Goal: Information Seeking & Learning: Learn about a topic

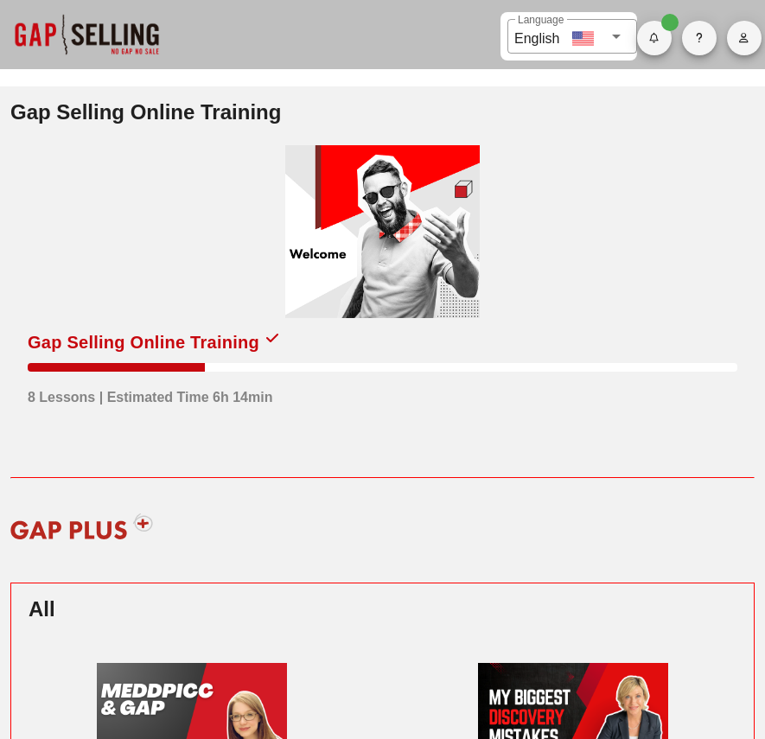
click at [348, 253] on div at bounding box center [382, 231] width 195 height 173
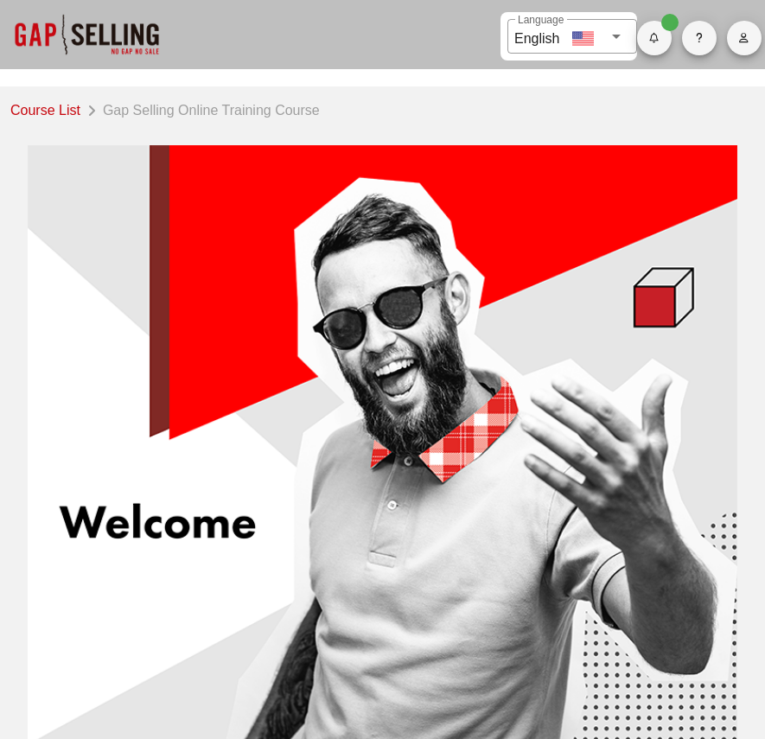
scroll to position [70, 0]
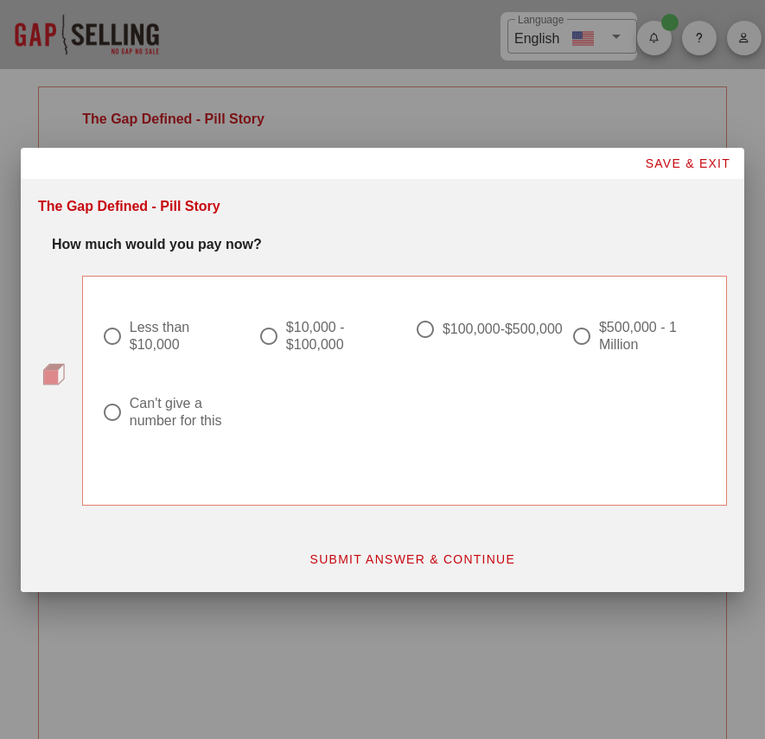
click at [590, 332] on div at bounding box center [581, 336] width 29 height 29
radio input "true"
click at [683, 161] on span "SAVE & EXIT" at bounding box center [687, 163] width 86 height 14
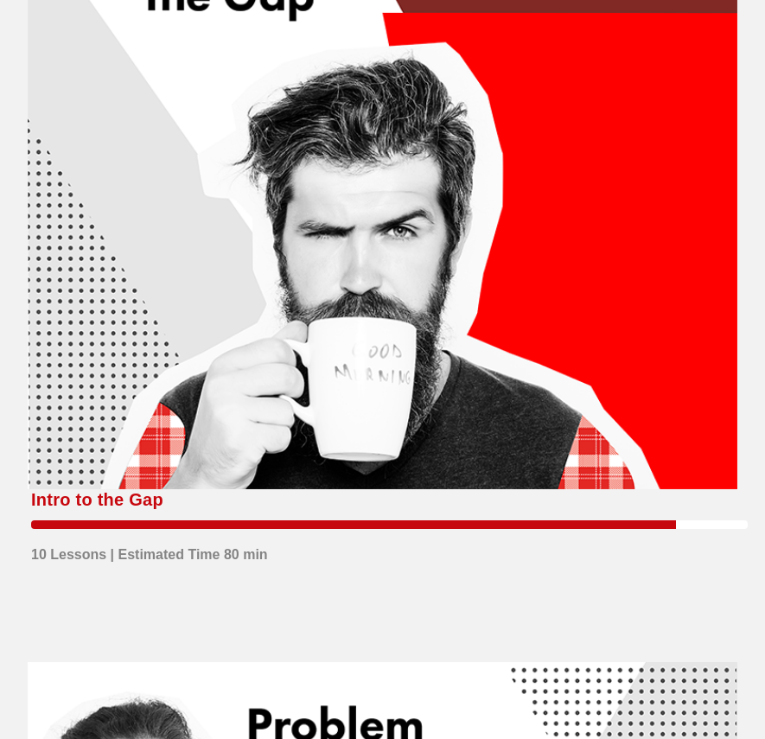
scroll to position [994, 0]
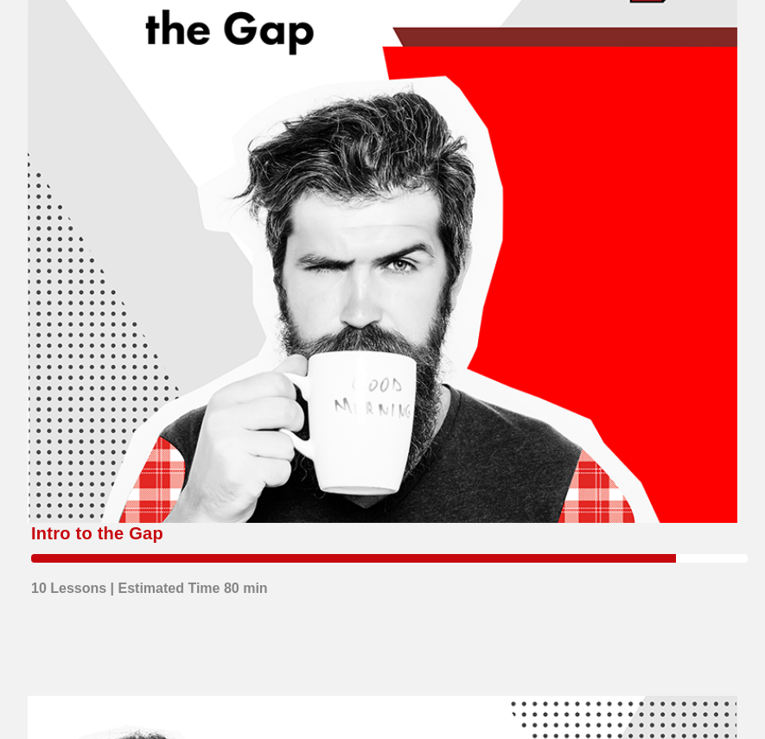
click at [475, 276] on div at bounding box center [383, 224] width 710 height 600
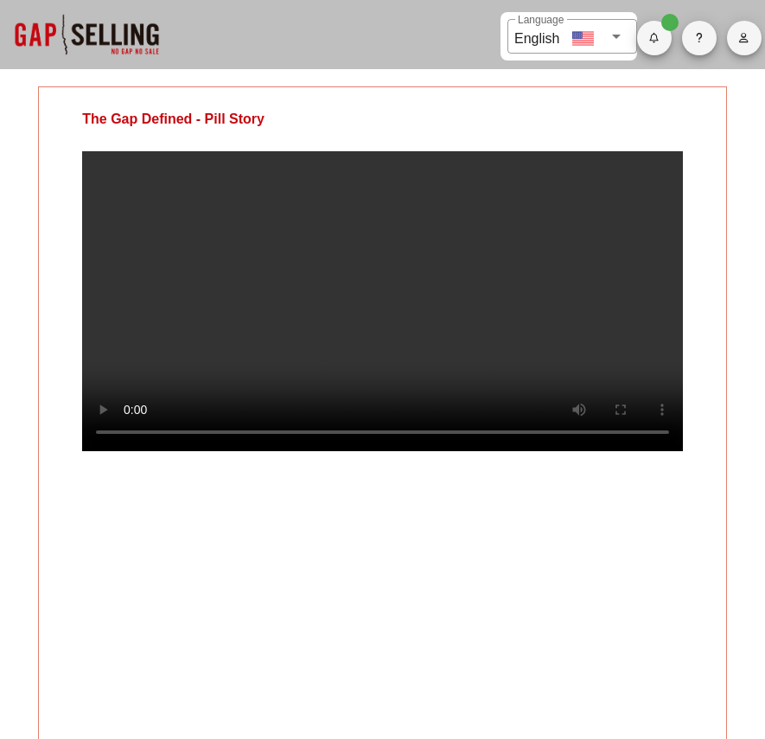
click at [480, 348] on video at bounding box center [382, 301] width 601 height 300
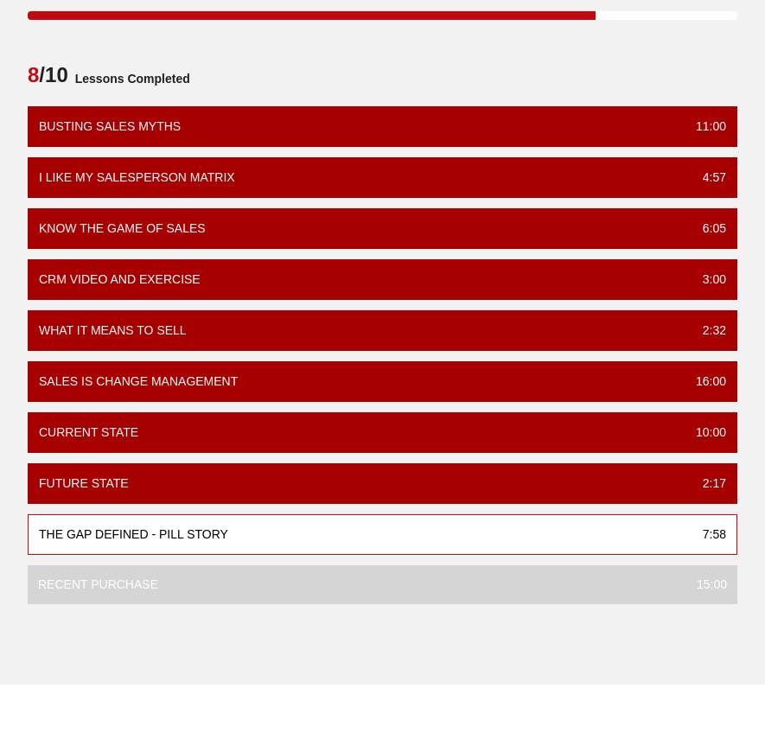
scroll to position [1132, 0]
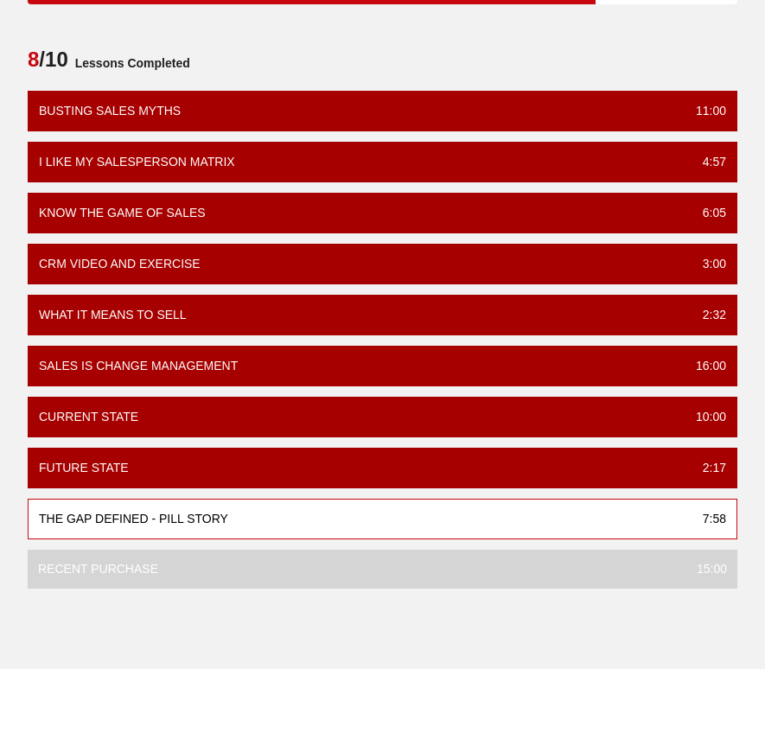
click at [379, 519] on div "The Gap Defined - Pill Story 7:58" at bounding box center [383, 519] width 710 height 41
click at [277, 517] on div "The Gap Defined - Pill Story 7:58" at bounding box center [383, 519] width 710 height 41
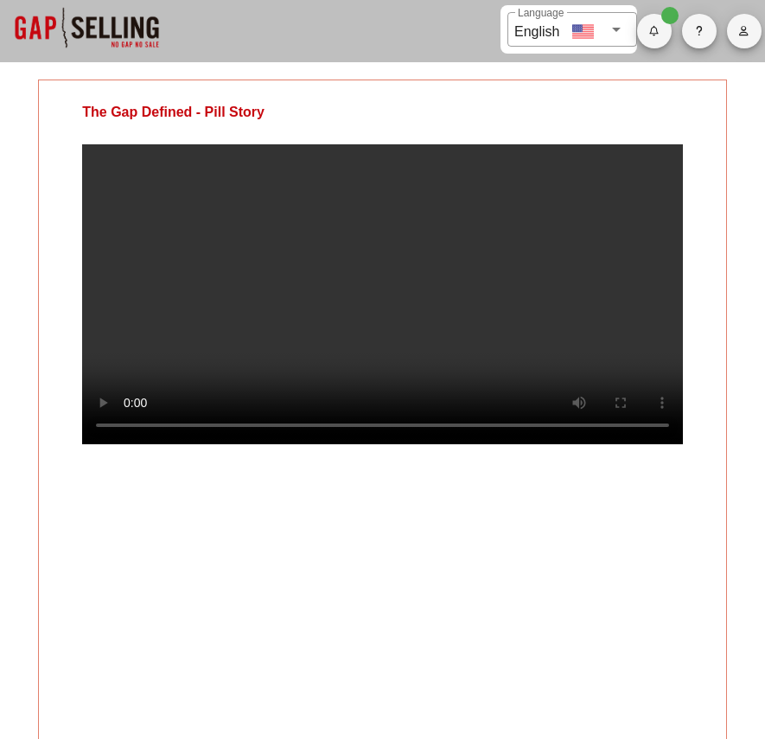
scroll to position [0, 0]
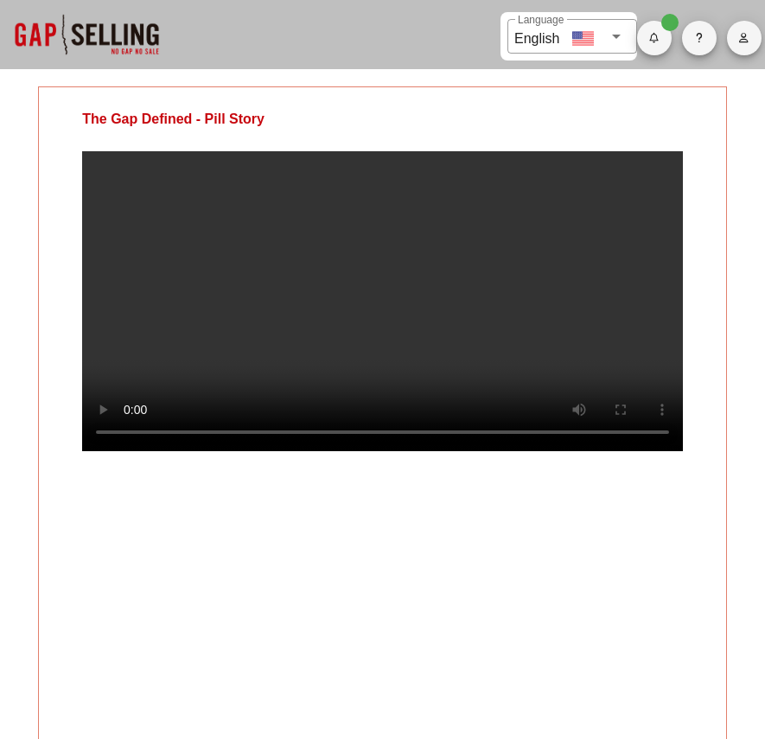
click at [357, 307] on video at bounding box center [382, 301] width 601 height 300
click at [416, 275] on video at bounding box center [382, 301] width 601 height 300
click at [405, 276] on video at bounding box center [382, 301] width 601 height 300
click at [515, 342] on video at bounding box center [382, 301] width 601 height 300
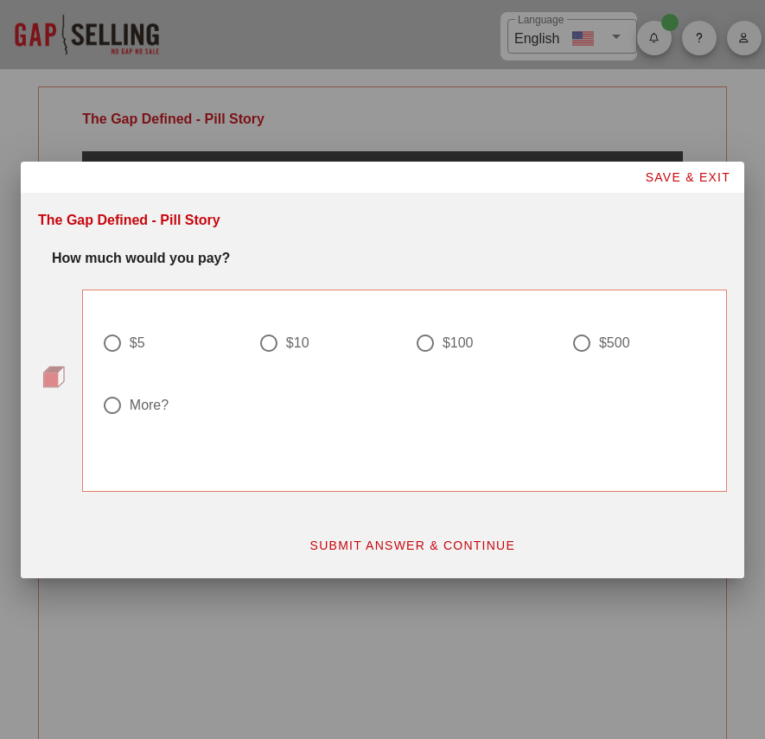
click at [273, 343] on div at bounding box center [268, 343] width 29 height 29
radio input "true"
click at [466, 552] on span "SUBMIT ANSWER & CONTINUE" at bounding box center [412, 546] width 207 height 14
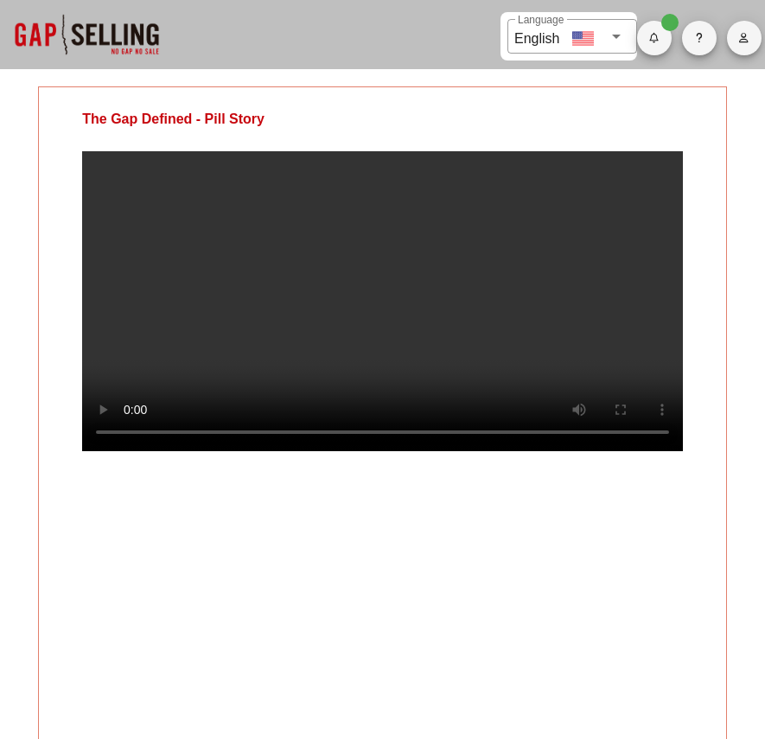
click at [420, 362] on video at bounding box center [382, 301] width 601 height 300
click at [477, 316] on video at bounding box center [382, 301] width 601 height 300
click at [348, 370] on video at bounding box center [382, 301] width 601 height 300
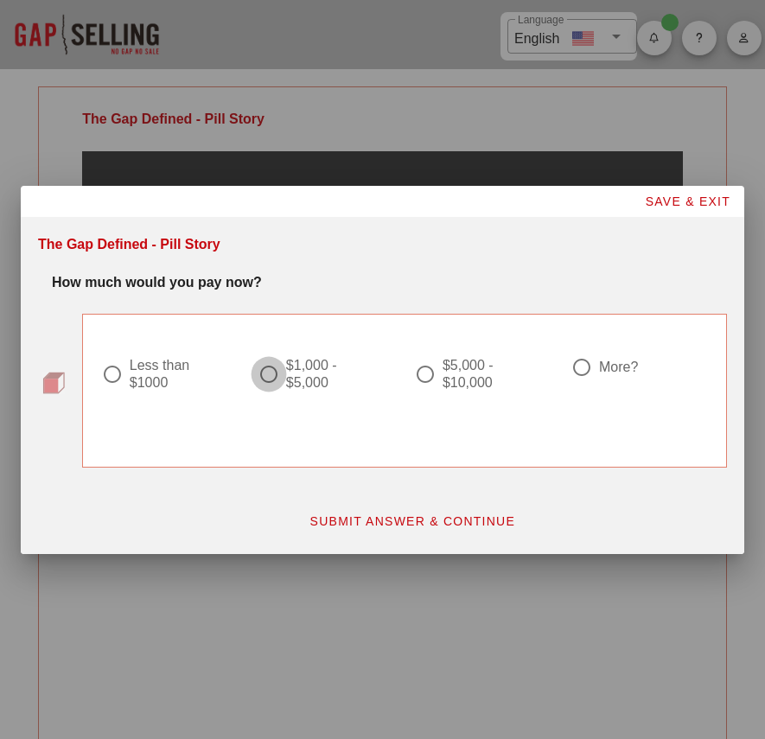
click at [269, 375] on div at bounding box center [268, 374] width 29 height 29
radio input "true"
click at [680, 204] on span "SAVE & EXIT" at bounding box center [687, 202] width 86 height 14
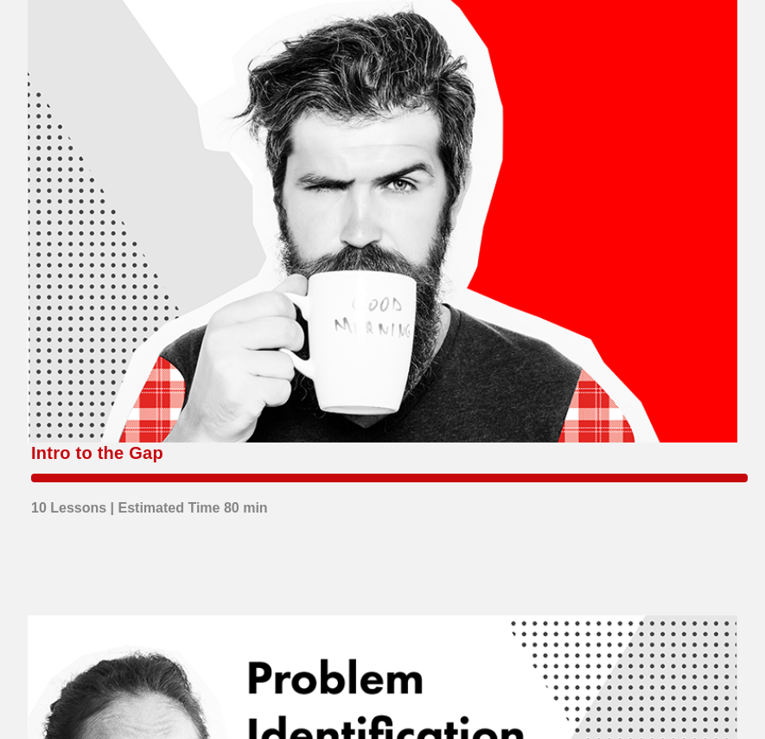
click at [481, 283] on div at bounding box center [383, 144] width 710 height 600
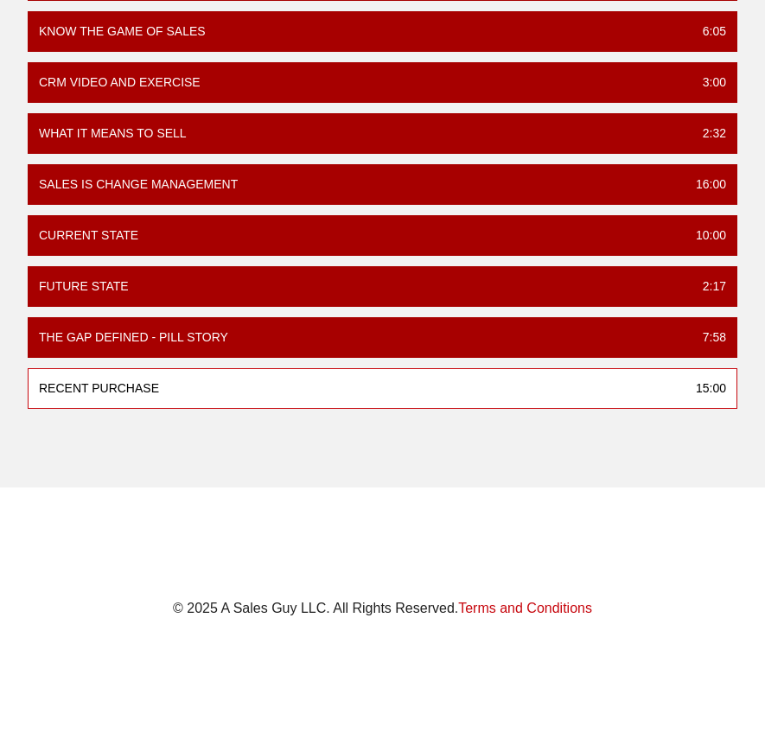
scroll to position [1318, 0]
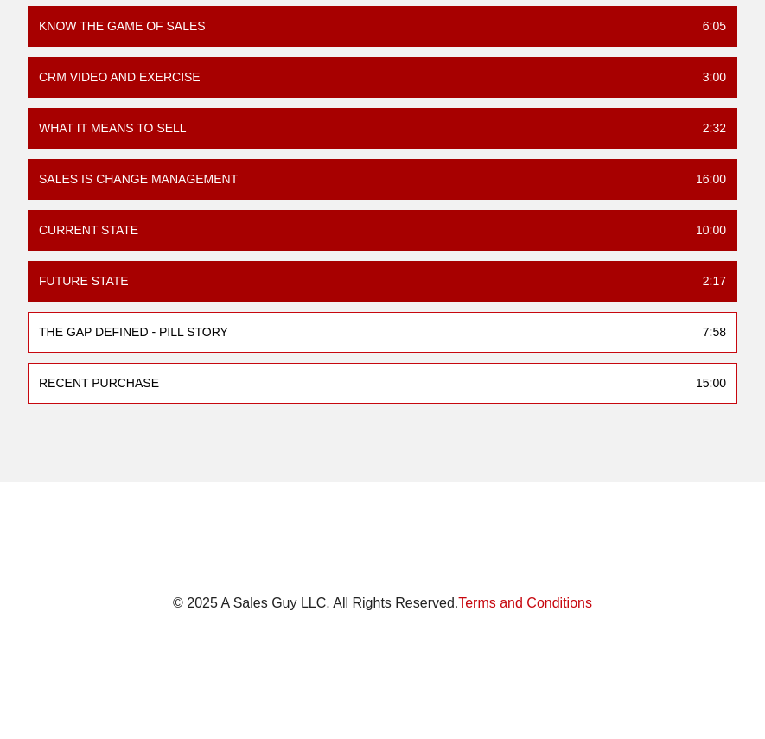
click at [317, 334] on div "The Gap Defined - Pill Story 7:58" at bounding box center [383, 332] width 710 height 41
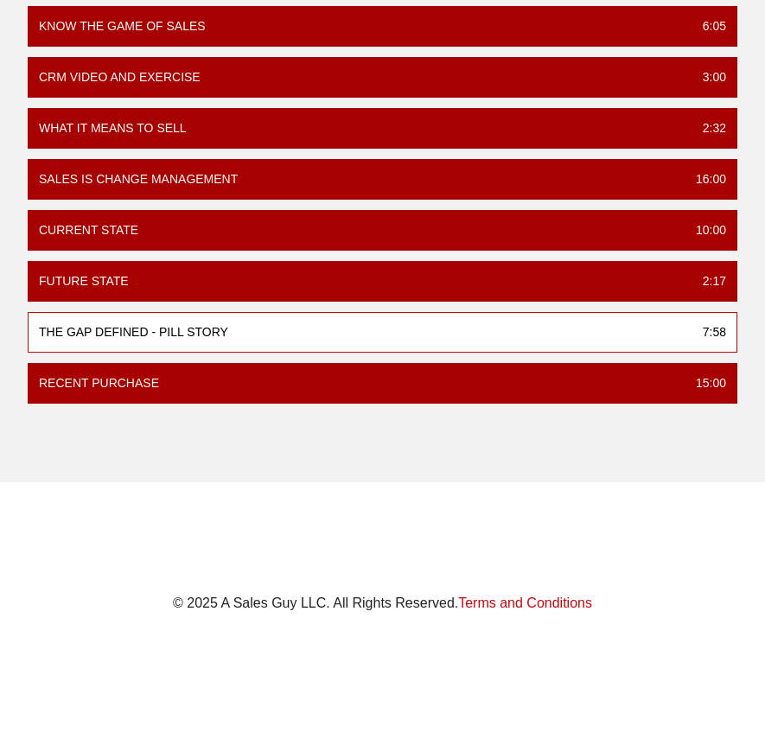
scroll to position [0, 0]
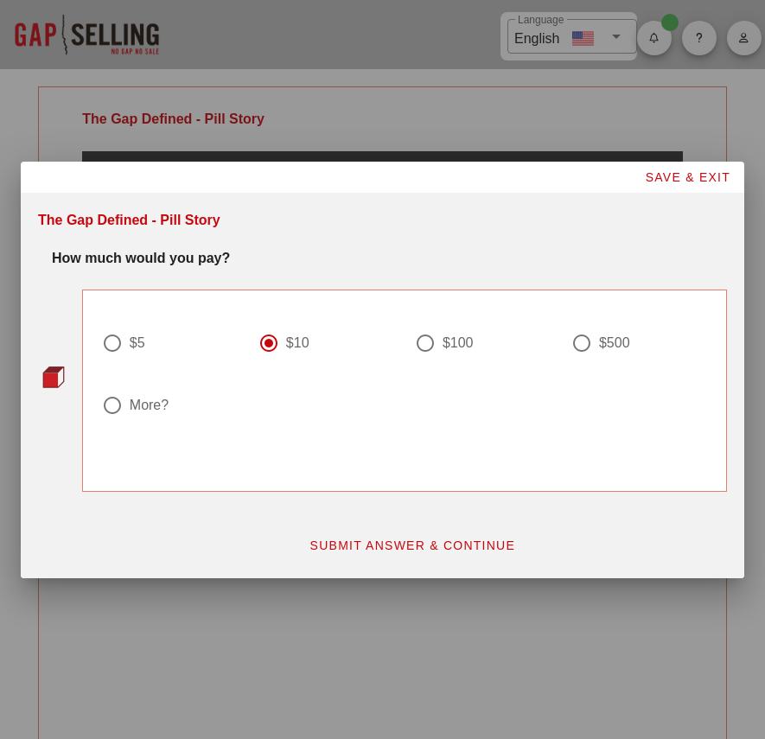
click at [422, 338] on div at bounding box center [425, 343] width 29 height 29
radio input "false"
radio input "true"
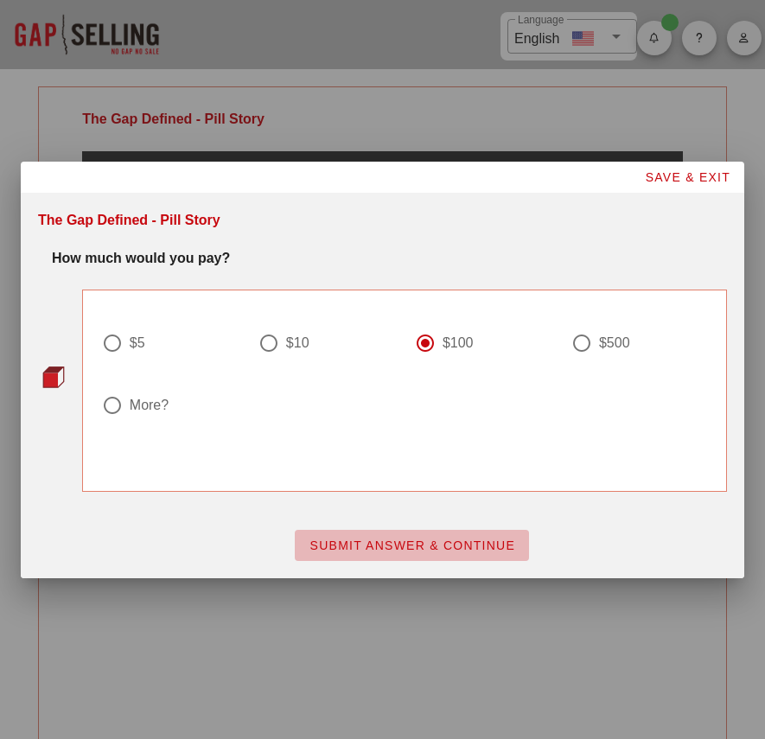
click at [452, 547] on span "SUBMIT ANSWER & CONTINUE" at bounding box center [412, 546] width 207 height 14
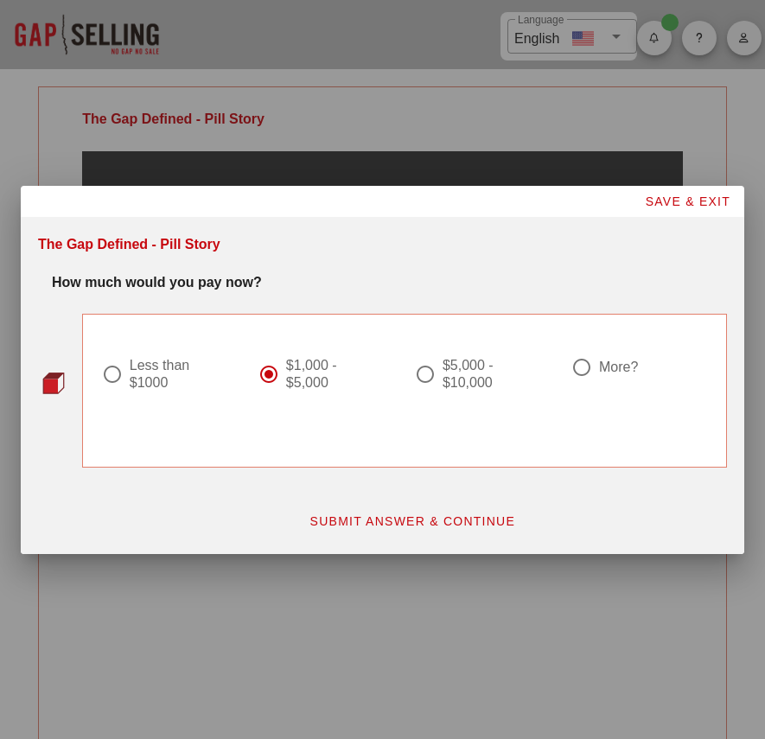
click at [420, 374] on div at bounding box center [425, 374] width 29 height 29
radio input "false"
radio input "true"
click at [411, 517] on span "SUBMIT ANSWER & CONTINUE" at bounding box center [412, 521] width 207 height 14
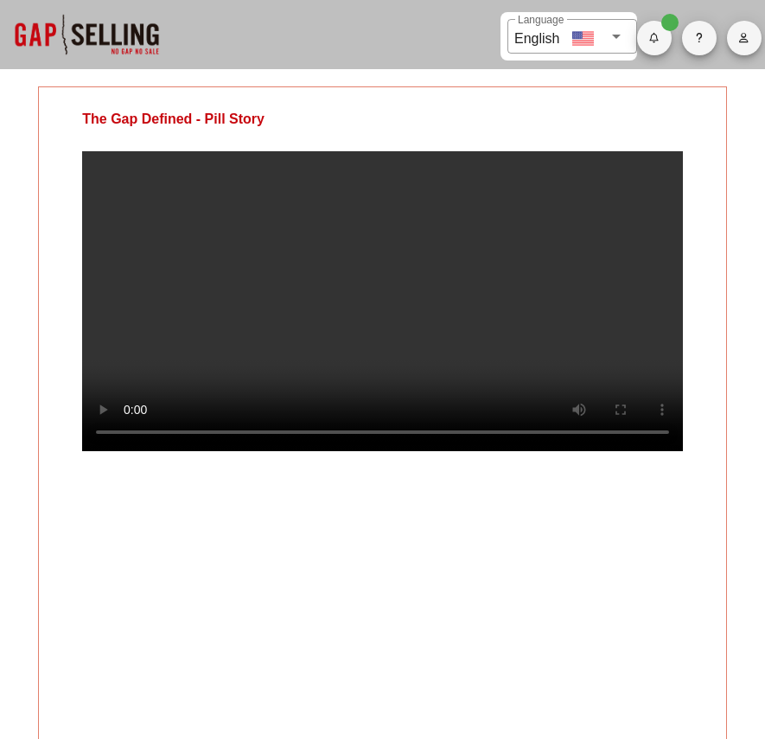
click at [252, 284] on video at bounding box center [382, 301] width 601 height 300
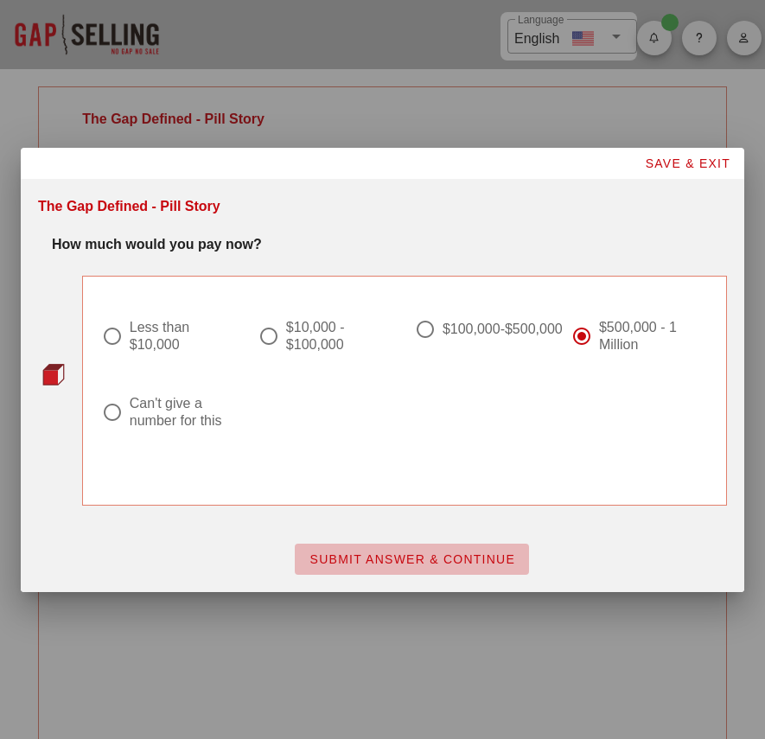
click at [451, 557] on span "SUBMIT ANSWER & CONTINUE" at bounding box center [412, 559] width 207 height 14
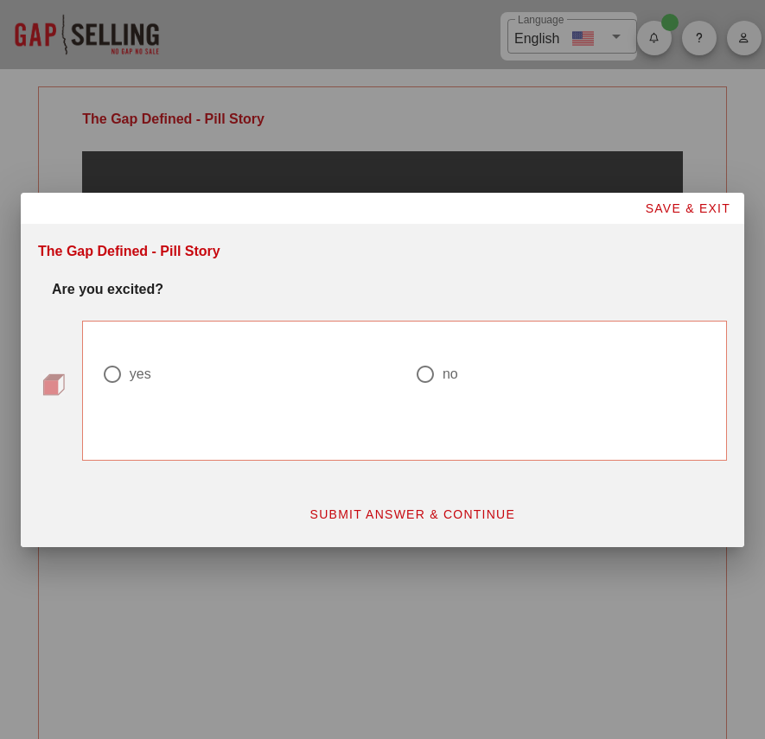
click at [114, 374] on div at bounding box center [112, 374] width 29 height 29
radio input "true"
click at [392, 518] on span "SUBMIT ANSWER & CONTINUE" at bounding box center [412, 515] width 207 height 14
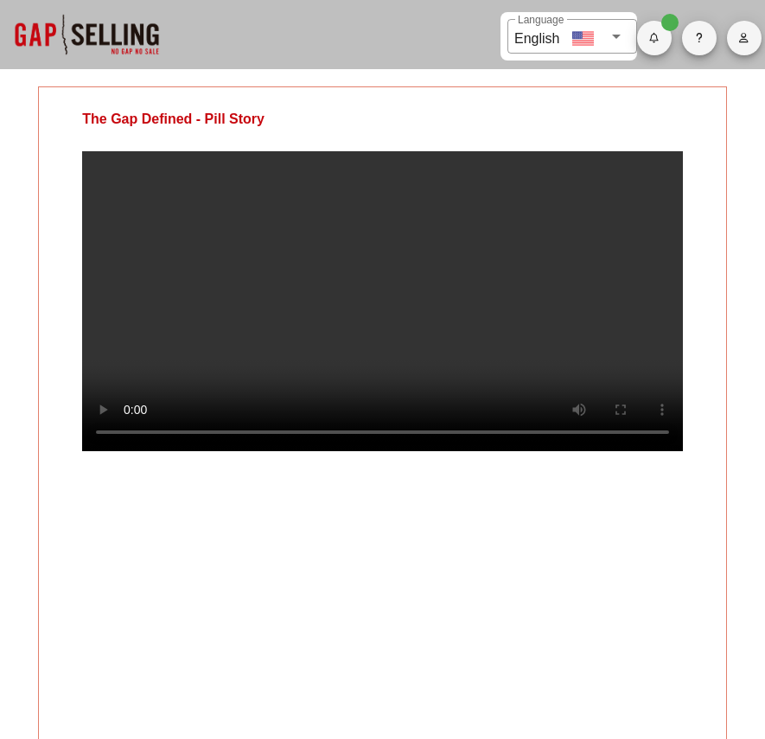
click at [380, 397] on video at bounding box center [382, 301] width 601 height 300
click at [418, 322] on video at bounding box center [382, 301] width 601 height 300
click at [307, 208] on video at bounding box center [382, 301] width 601 height 300
click at [487, 361] on video at bounding box center [382, 301] width 601 height 300
click at [505, 328] on video at bounding box center [382, 301] width 601 height 300
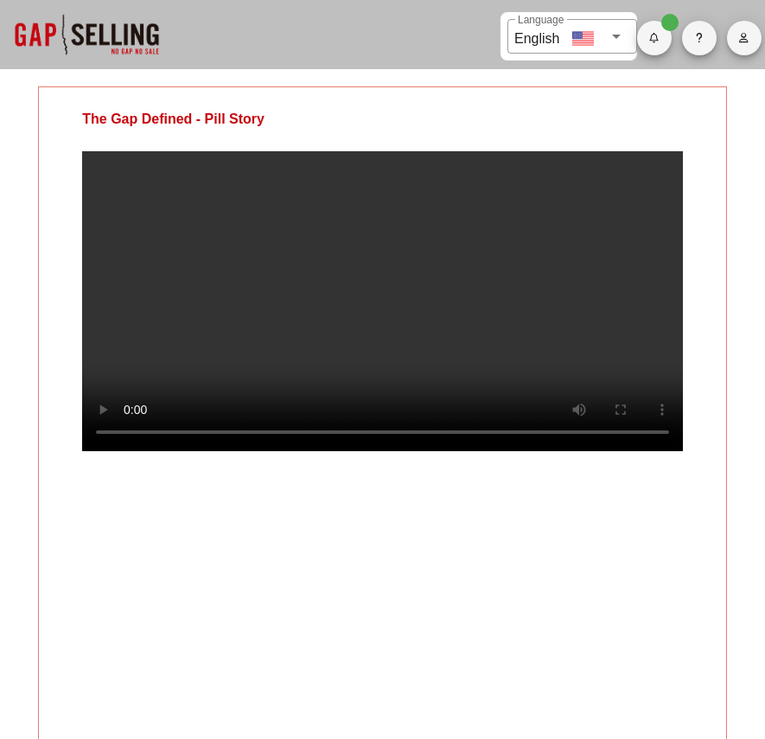
click at [601, 380] on video at bounding box center [382, 301] width 601 height 300
click at [377, 383] on video at bounding box center [382, 301] width 601 height 300
click at [375, 297] on video at bounding box center [382, 301] width 601 height 300
click at [322, 275] on video at bounding box center [382, 301] width 601 height 300
click at [449, 316] on video at bounding box center [382, 301] width 601 height 300
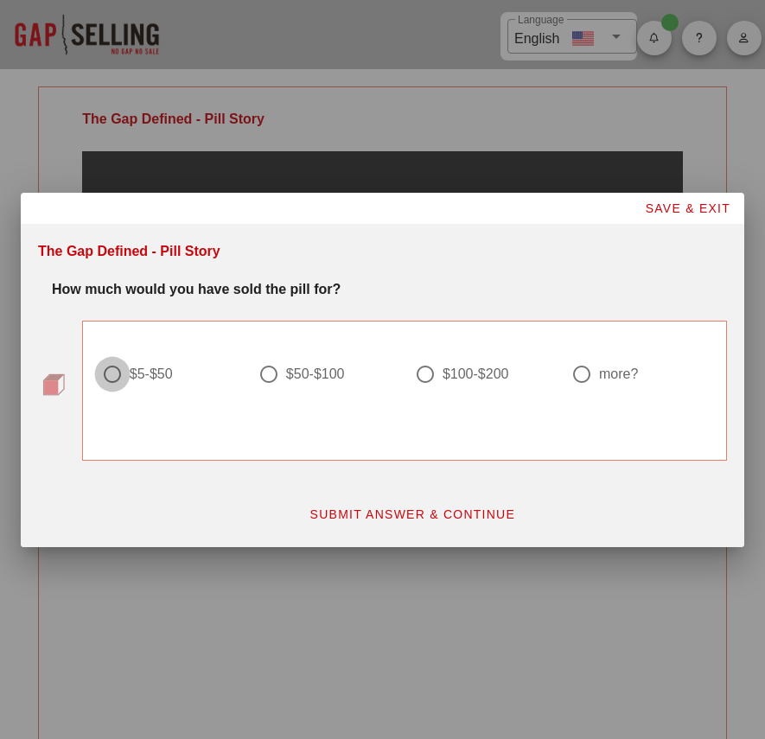
click at [118, 371] on div at bounding box center [112, 374] width 29 height 29
radio input "true"
click at [437, 519] on span "SUBMIT ANSWER & CONTINUE" at bounding box center [412, 515] width 207 height 14
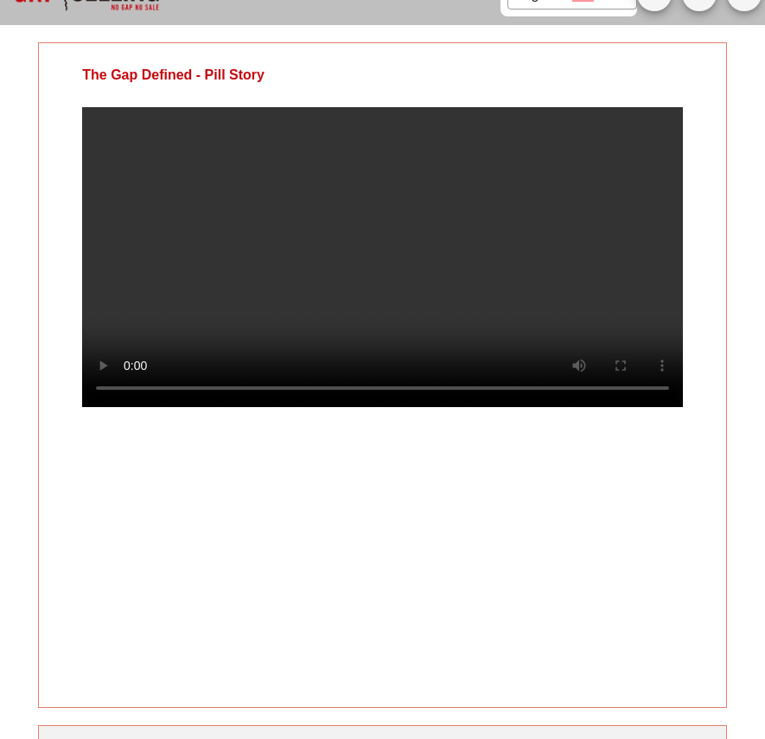
scroll to position [17, 0]
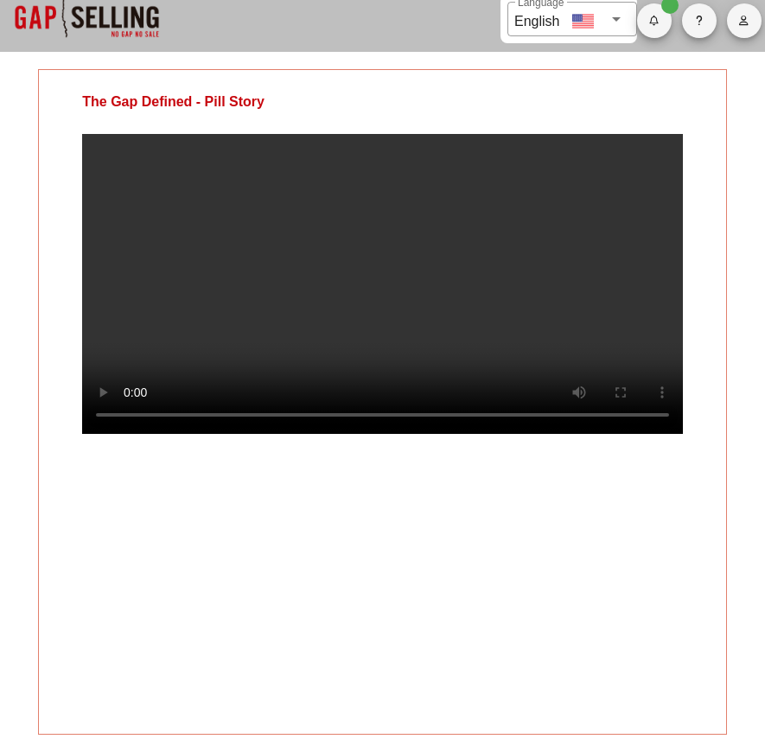
click at [289, 271] on video at bounding box center [382, 284] width 601 height 300
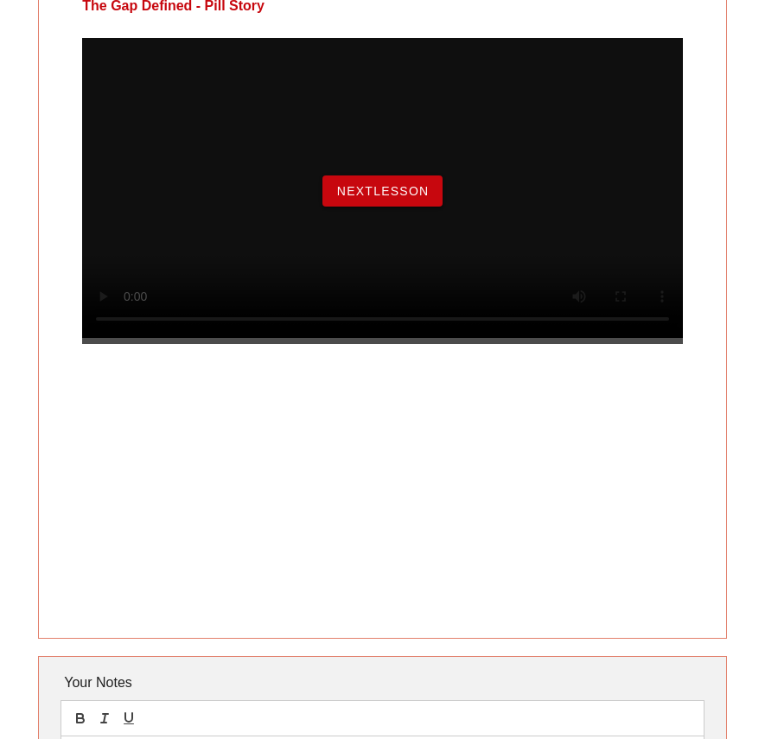
scroll to position [148, 0]
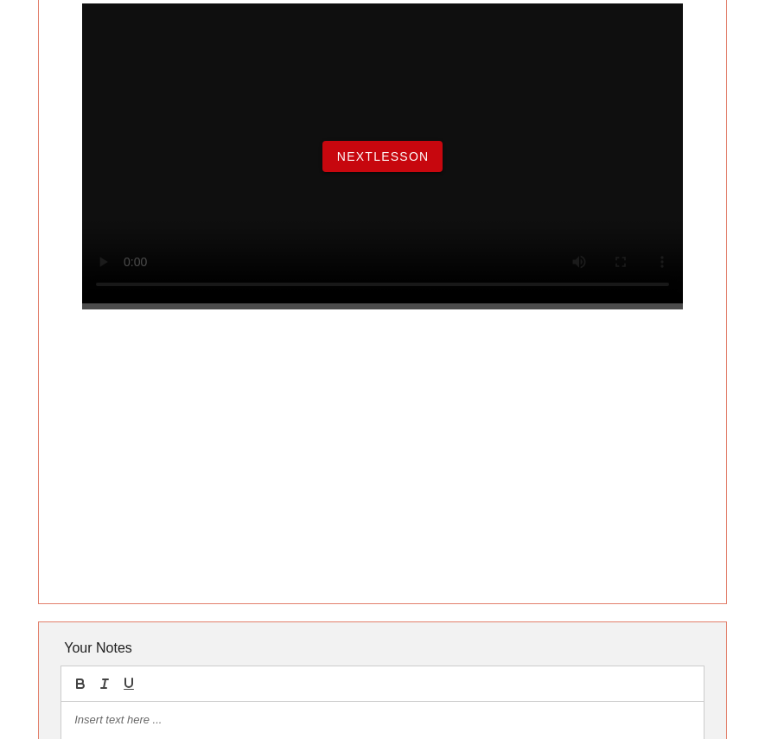
click at [403, 172] on button "NextLesson" at bounding box center [382, 156] width 121 height 31
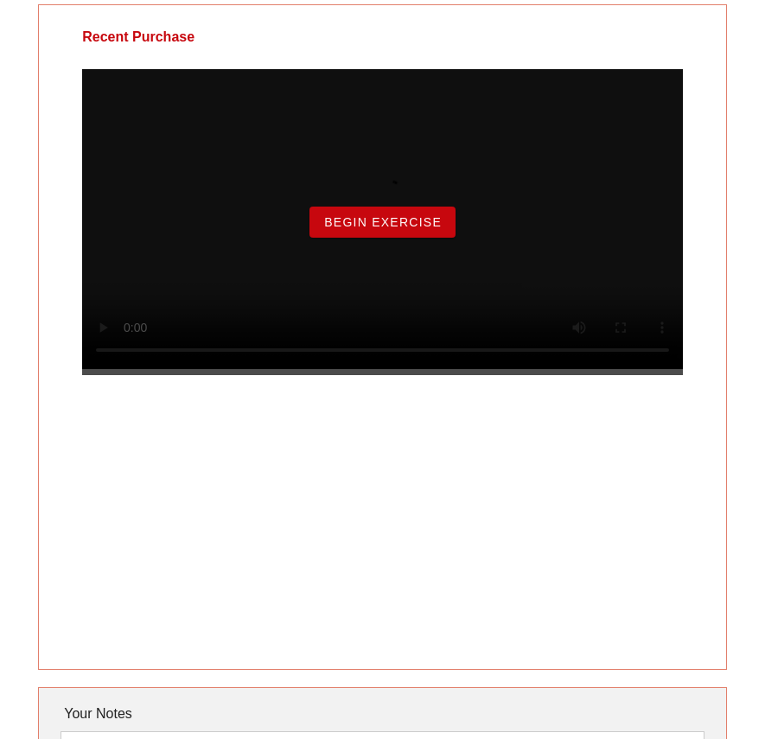
scroll to position [0, 0]
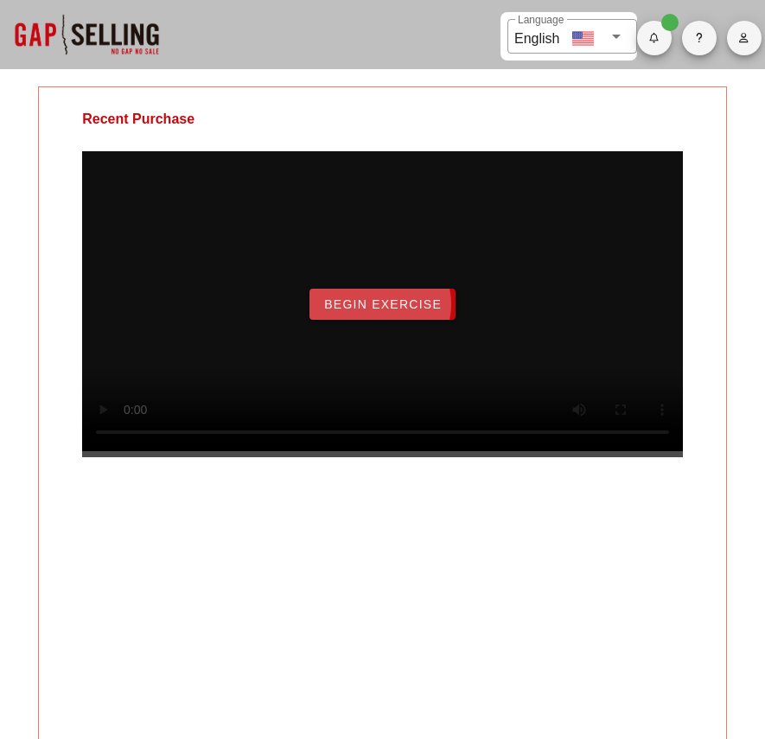
click at [420, 320] on button "Begin Exercise" at bounding box center [383, 304] width 146 height 31
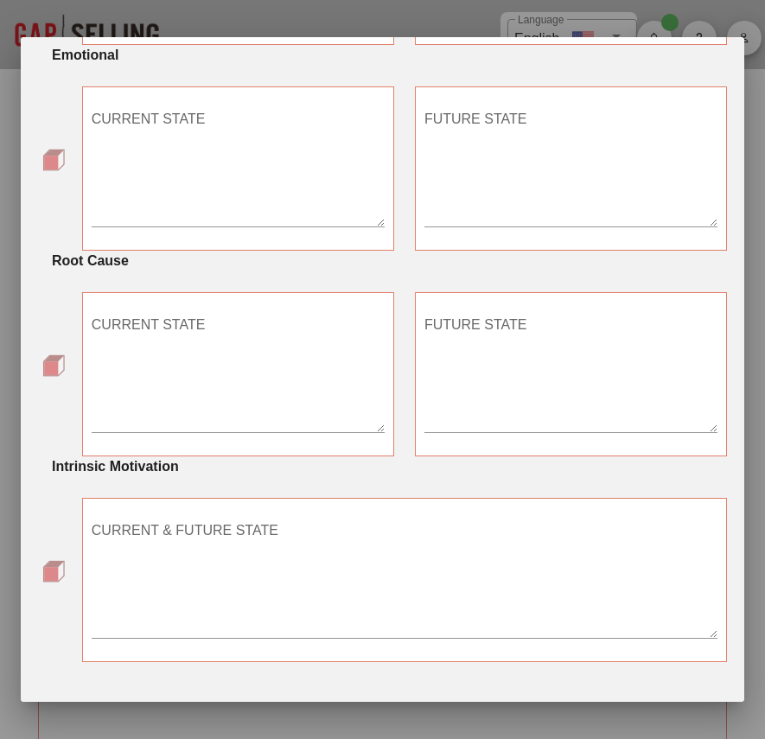
scroll to position [1006, 0]
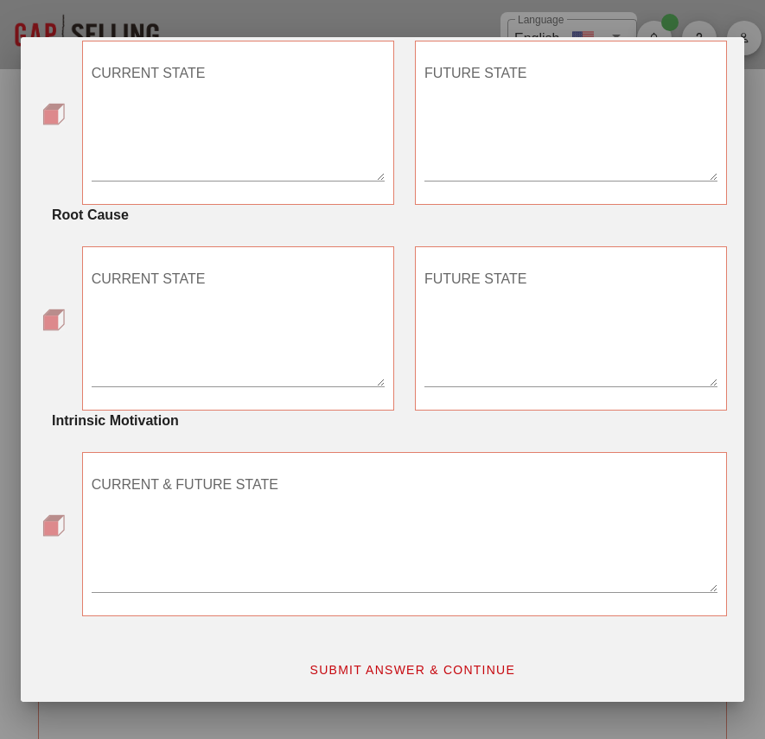
click at [444, 675] on span "SUBMIT ANSWER & CONTINUE" at bounding box center [412, 670] width 207 height 14
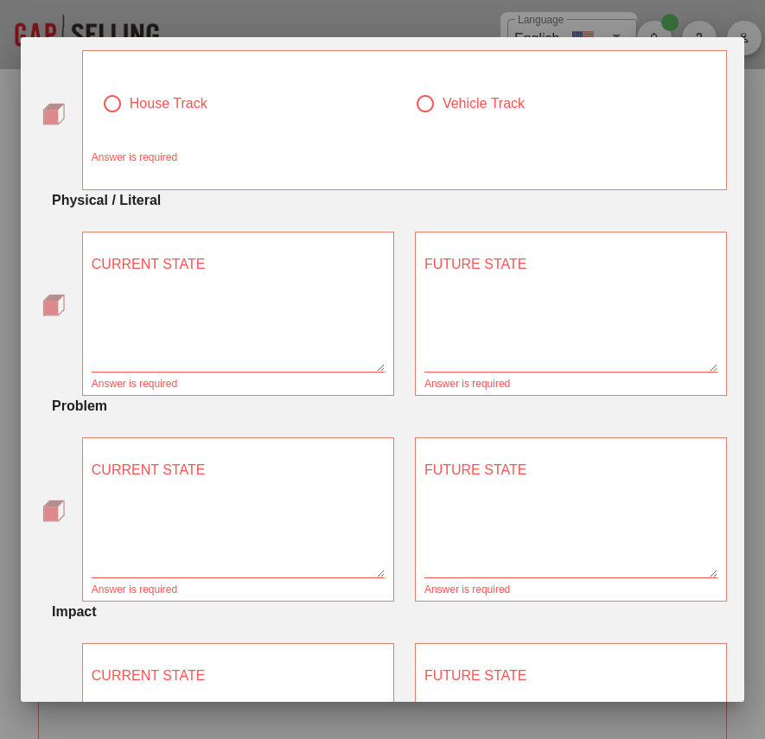
scroll to position [0, 0]
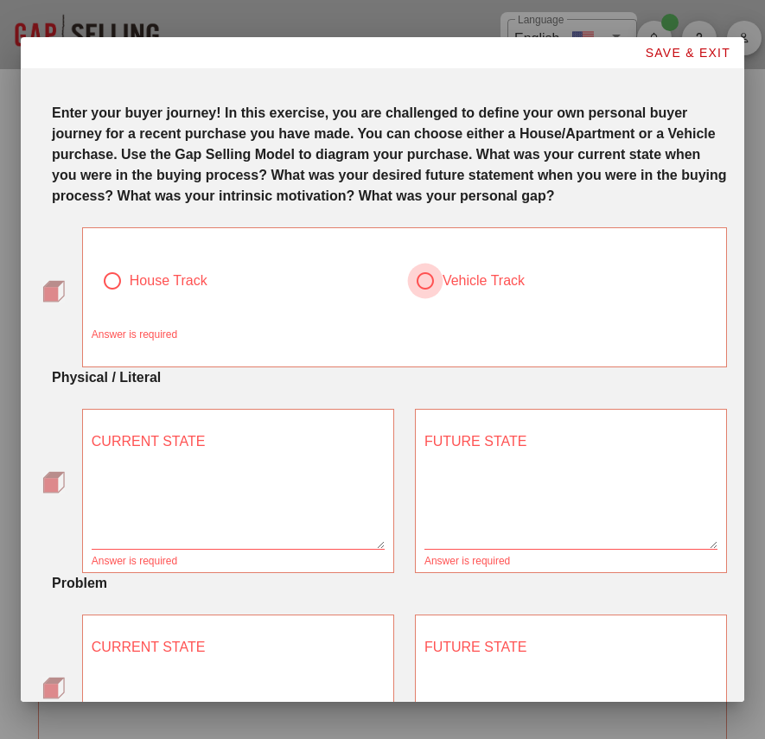
click at [425, 296] on div at bounding box center [425, 280] width 29 height 29
radio input "true"
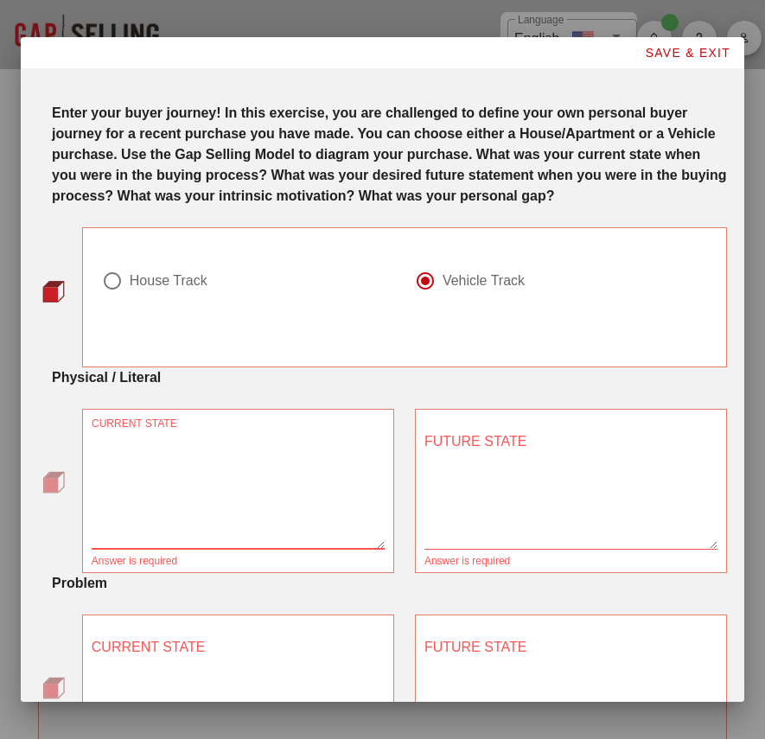
click at [317, 480] on textarea "CURRENT STATE" at bounding box center [238, 488] width 293 height 121
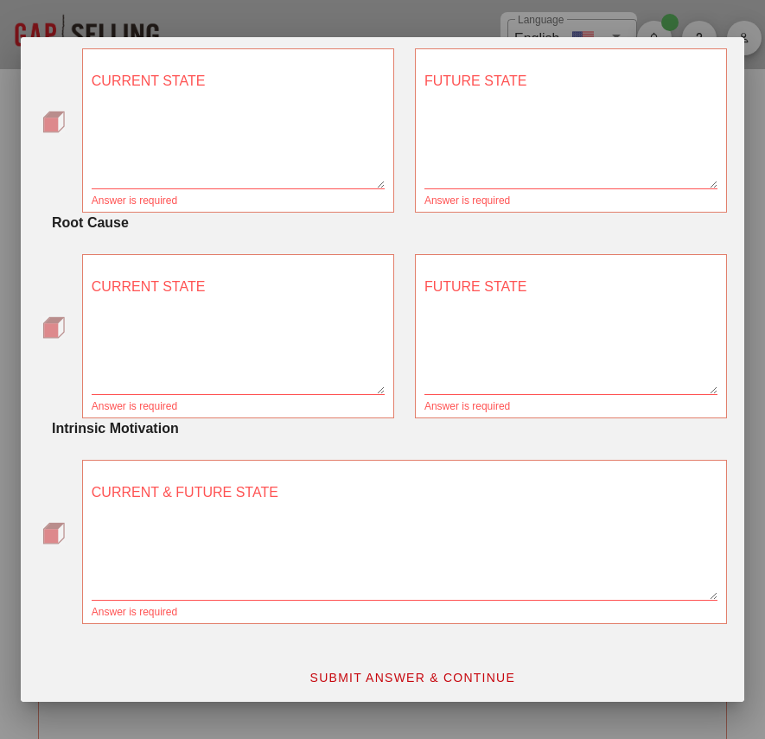
scroll to position [1006, 0]
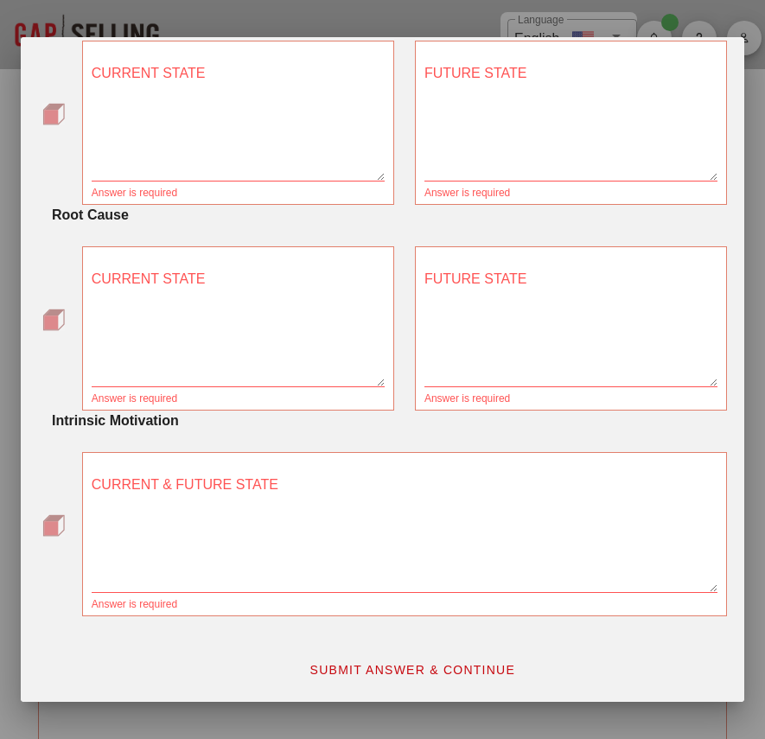
click at [355, 663] on span "SUBMIT ANSWER & CONTINUE" at bounding box center [412, 670] width 207 height 14
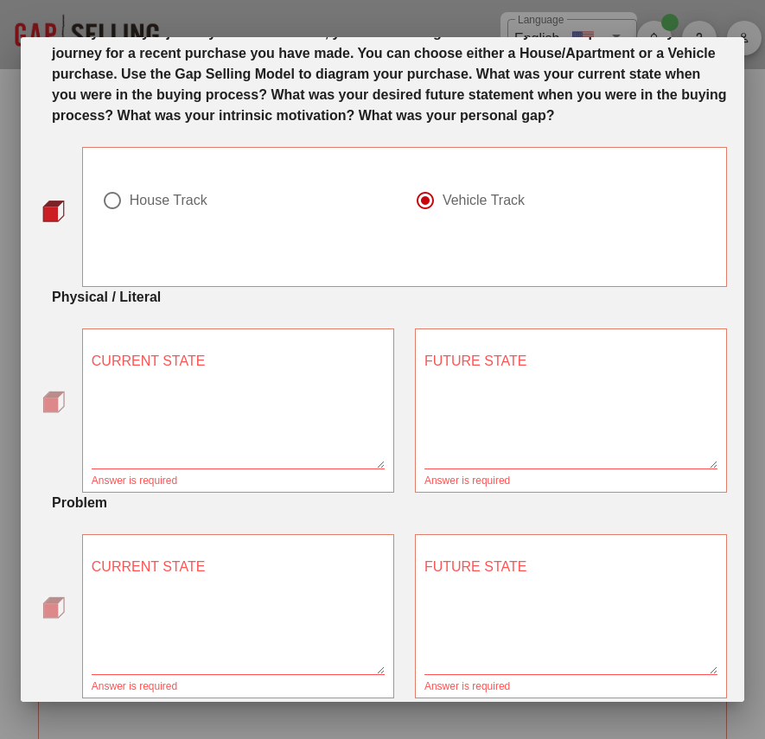
scroll to position [0, 0]
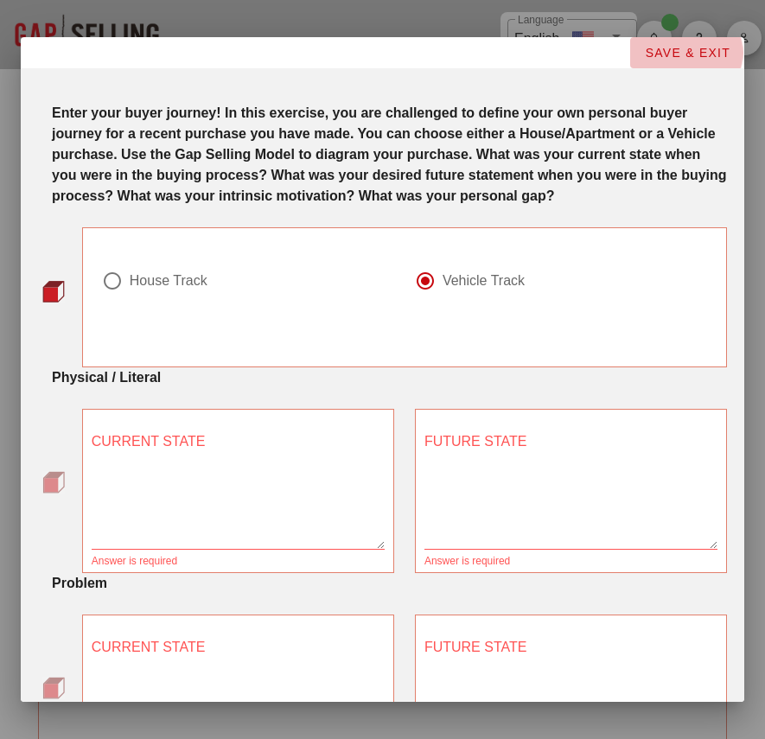
click at [696, 53] on span "SAVE & EXIT" at bounding box center [687, 53] width 86 height 14
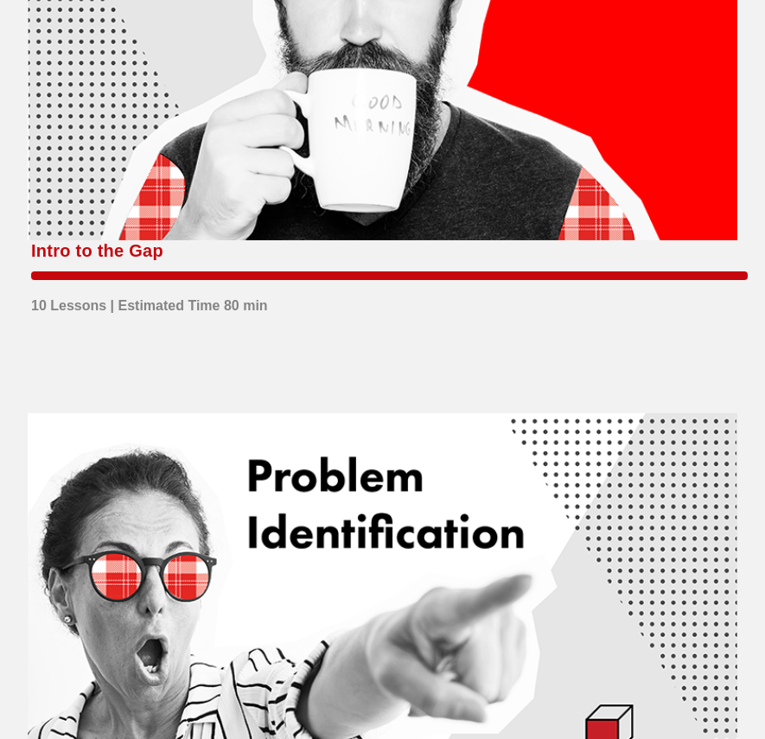
scroll to position [1333, 0]
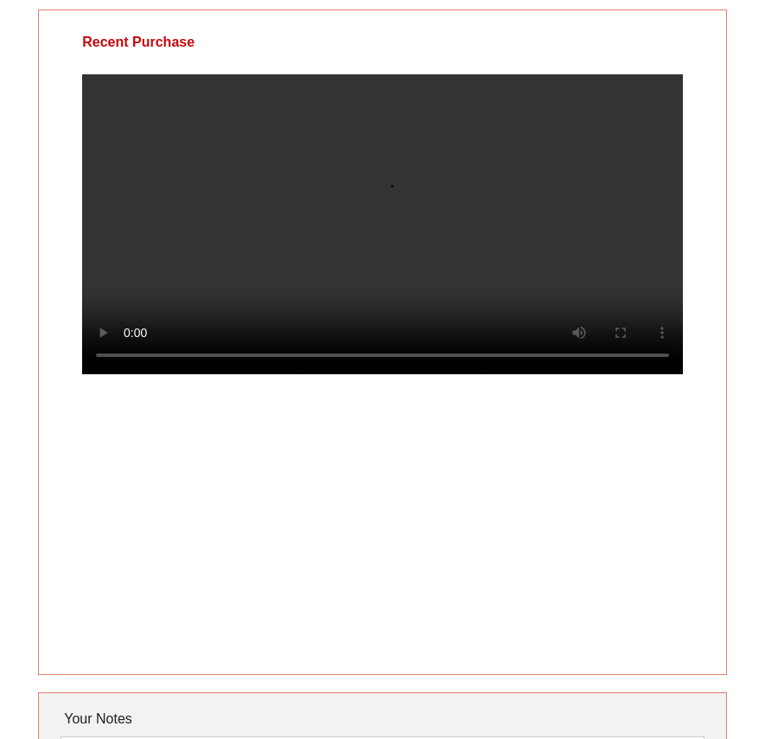
scroll to position [41, 0]
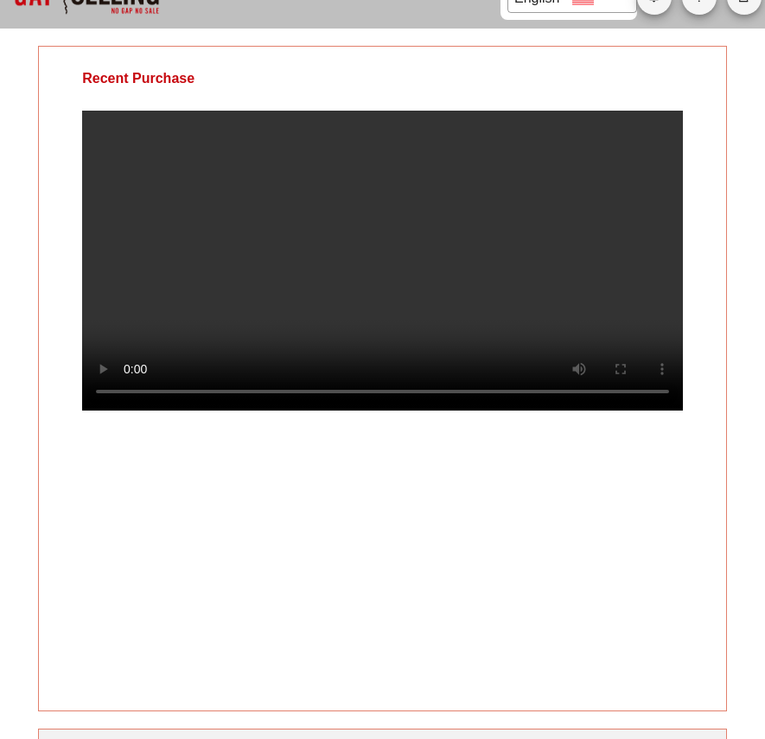
click at [597, 249] on video at bounding box center [382, 261] width 601 height 300
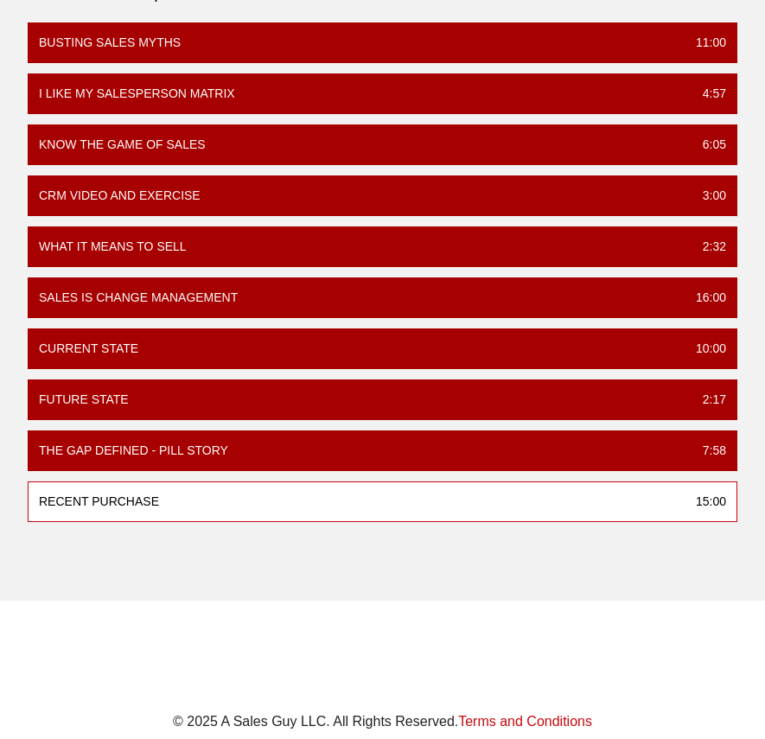
scroll to position [1318, 0]
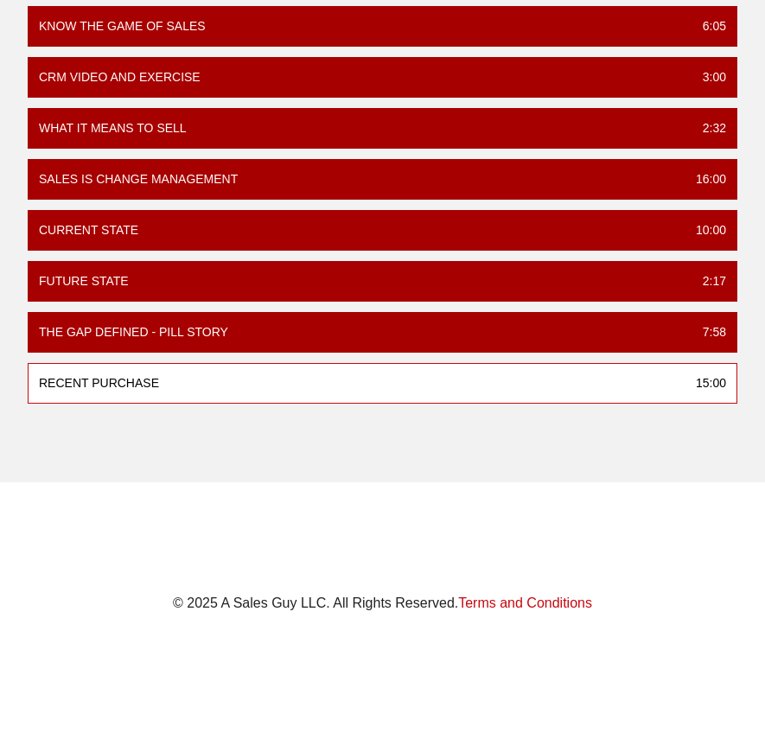
click at [535, 452] on div "Intro to the Gap 9 /10 Lessons Completed Busting Sales Myths 11:00 I Like My Sa…" at bounding box center [382, 112] width 765 height 739
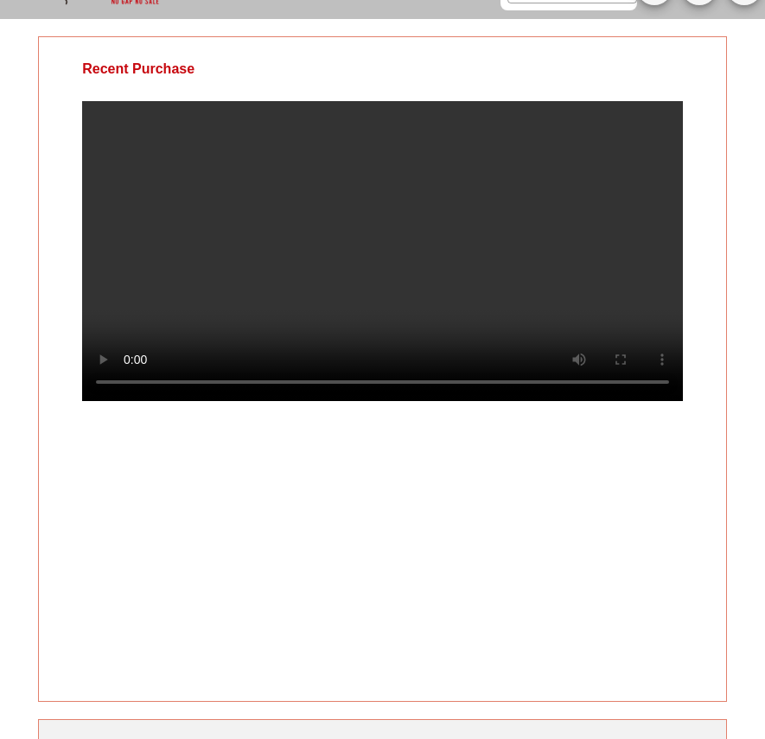
scroll to position [0, 0]
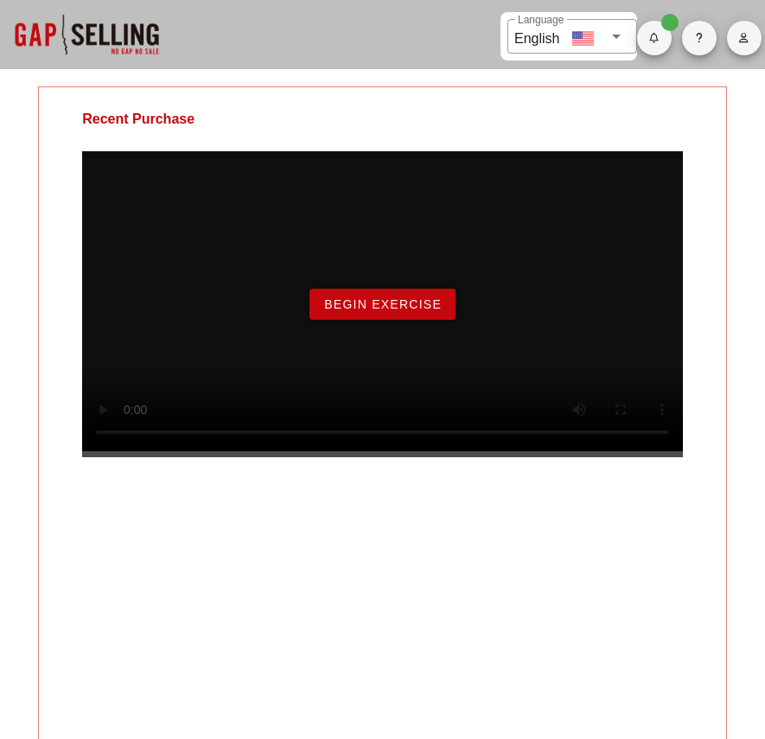
click at [349, 311] on span "Begin Exercise" at bounding box center [382, 304] width 118 height 14
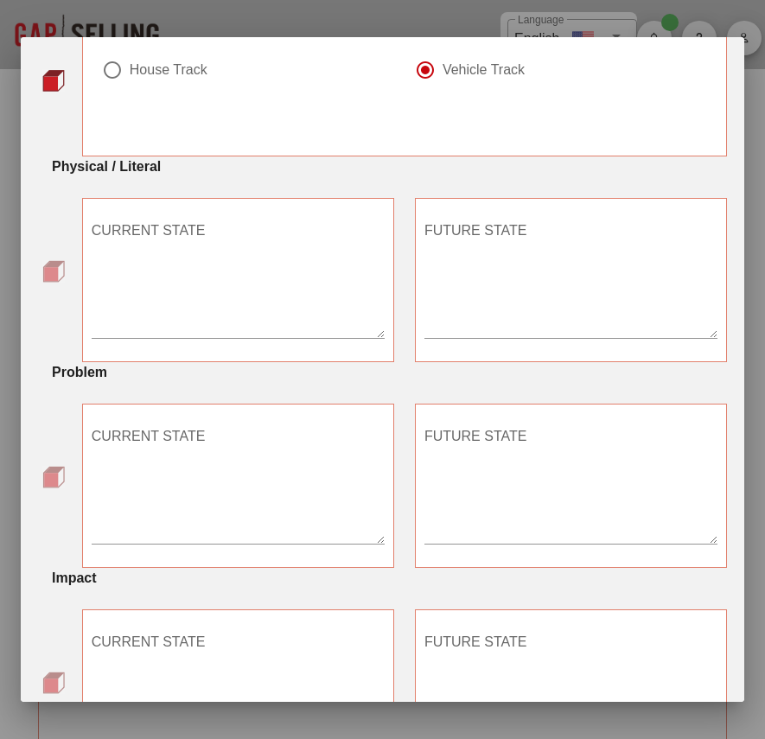
scroll to position [217, 0]
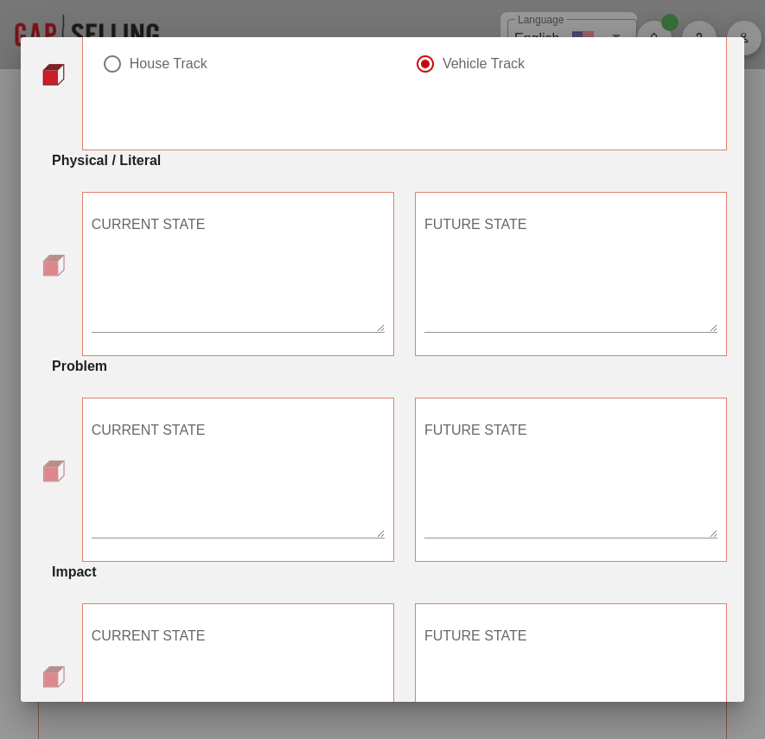
click at [205, 294] on textarea "CURRENT STATE" at bounding box center [238, 271] width 293 height 121
type textarea "Diesel fueled car"
click at [270, 464] on textarea "CURRENT STATE" at bounding box center [238, 477] width 293 height 121
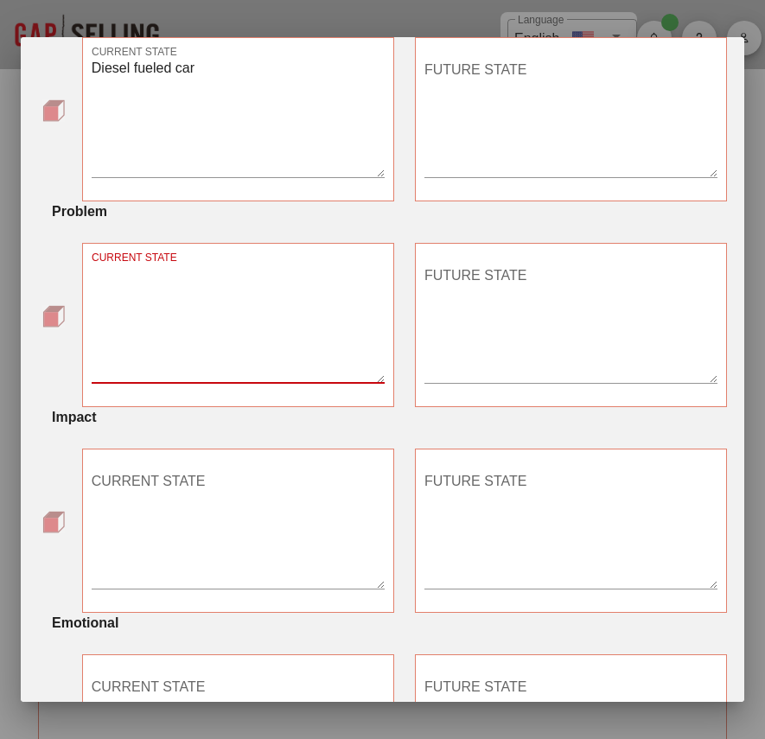
scroll to position [375, 0]
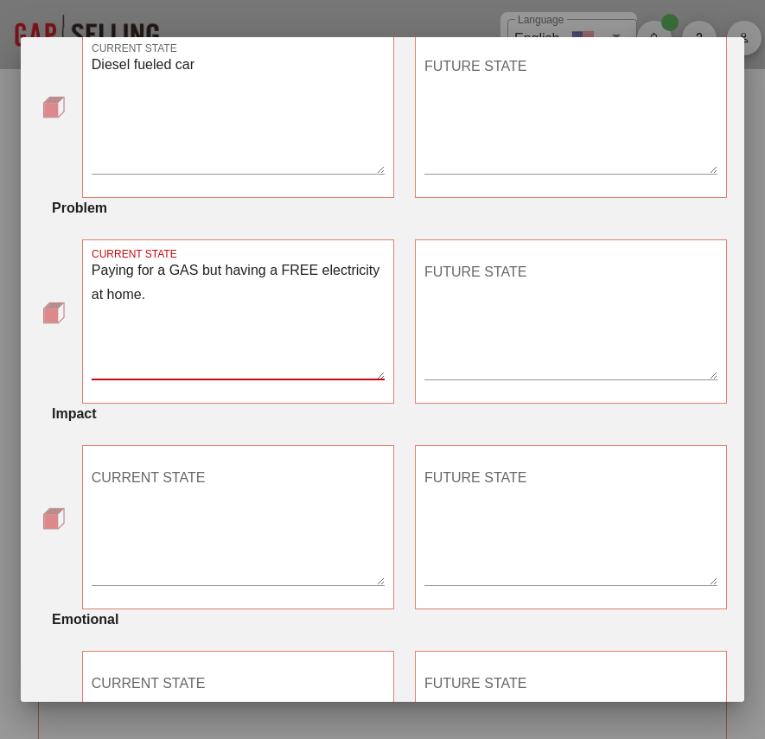
type textarea "Paying for a GAS but having a FREE electricity at home."
click at [211, 511] on textarea "CURRENT STATE" at bounding box center [238, 524] width 293 height 121
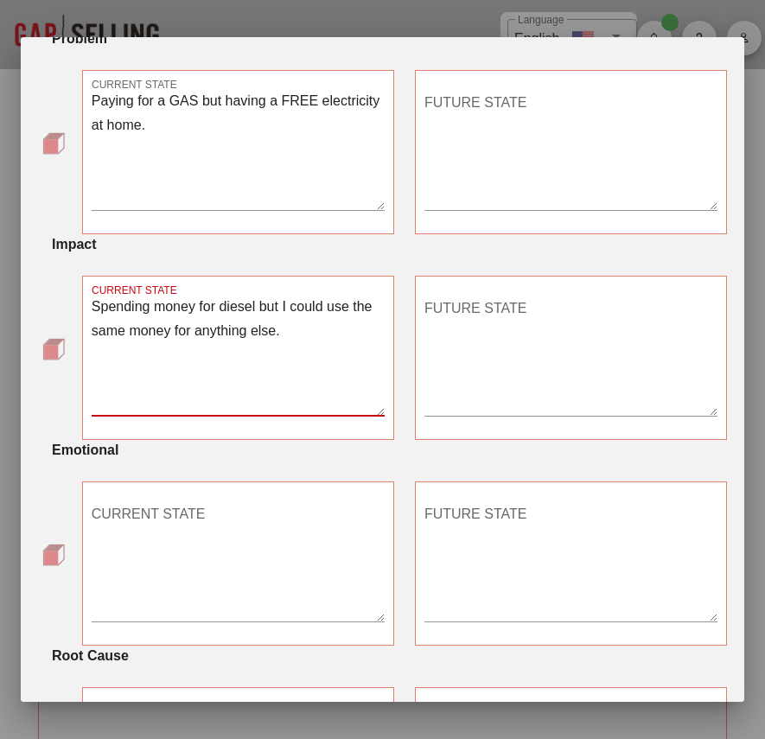
scroll to position [709, 0]
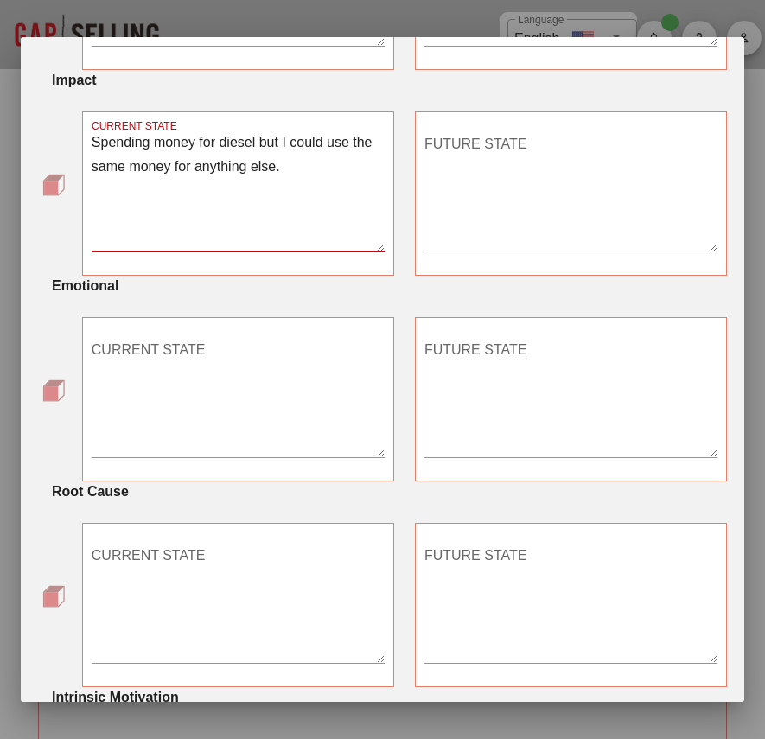
type textarea "Spending money for diesel but I could use the same money for anything else."
click at [239, 392] on textarea "CURRENT STATE" at bounding box center [238, 396] width 293 height 121
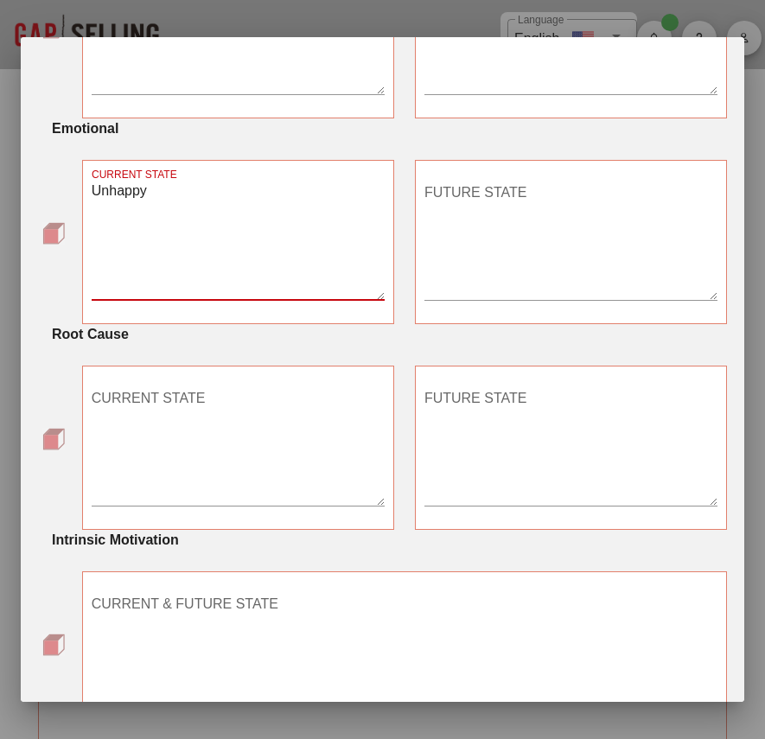
scroll to position [937, 0]
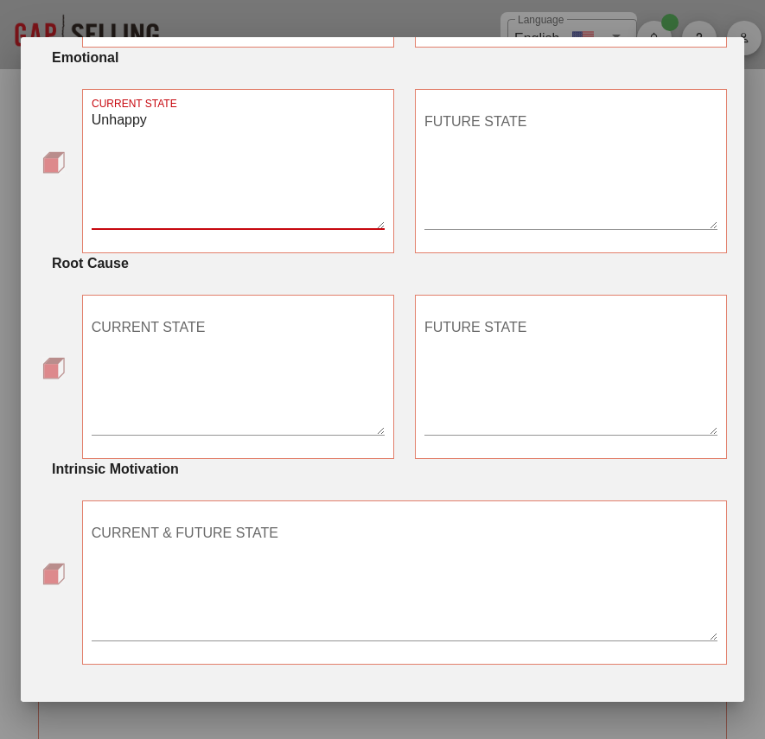
type textarea "Unhappy"
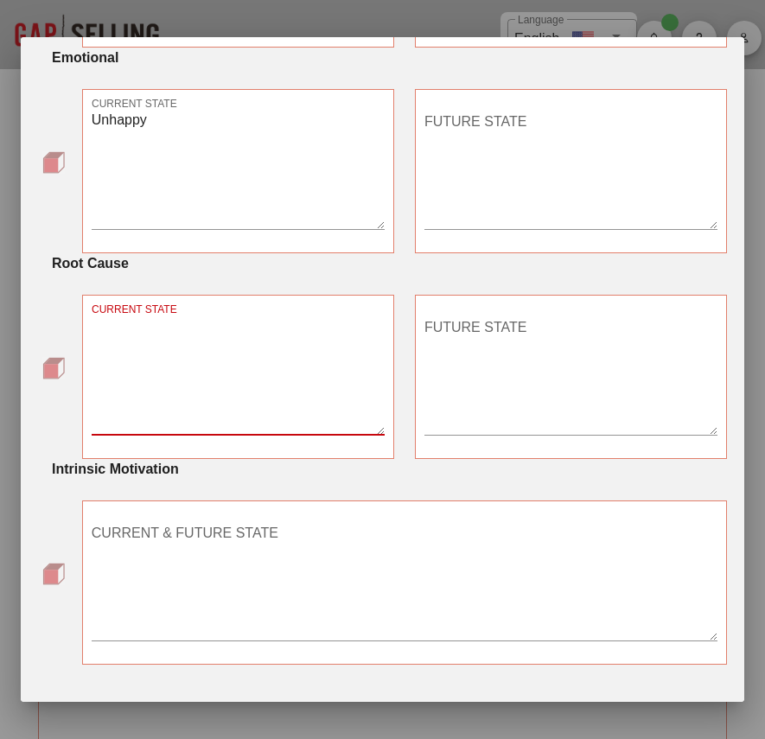
click at [204, 355] on textarea "CURRENT STATE" at bounding box center [238, 374] width 293 height 121
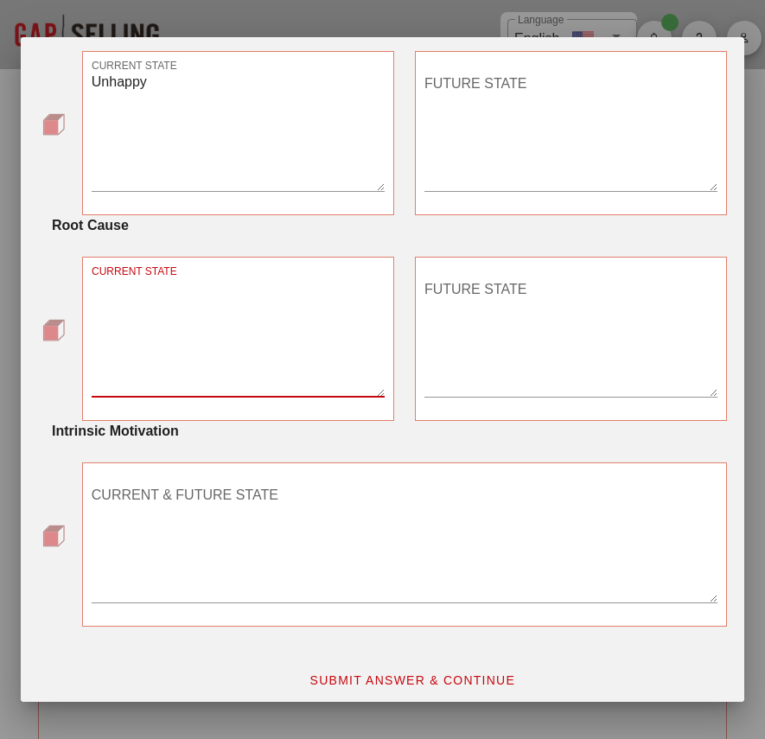
scroll to position [1006, 0]
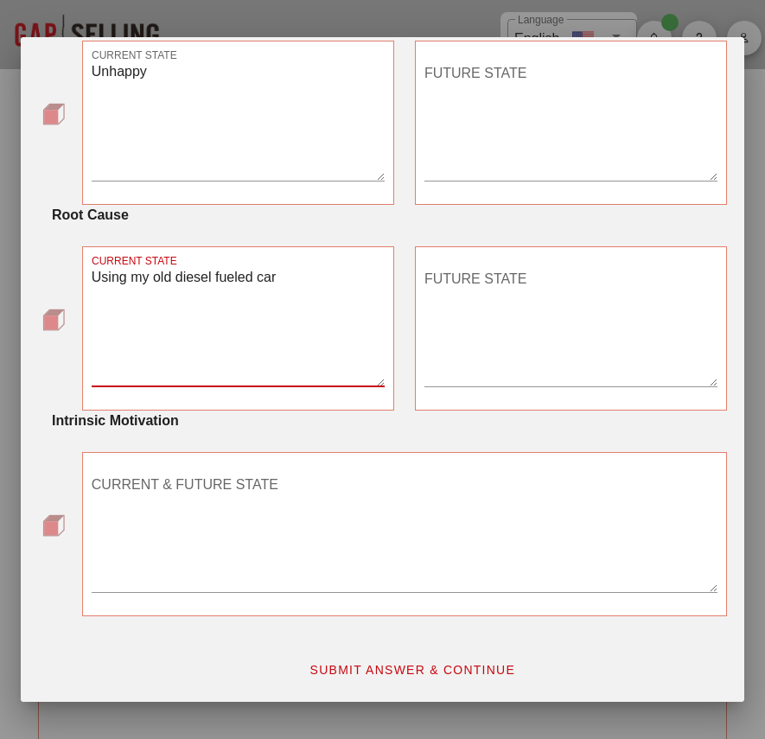
type textarea "Using my old diesel fueled car"
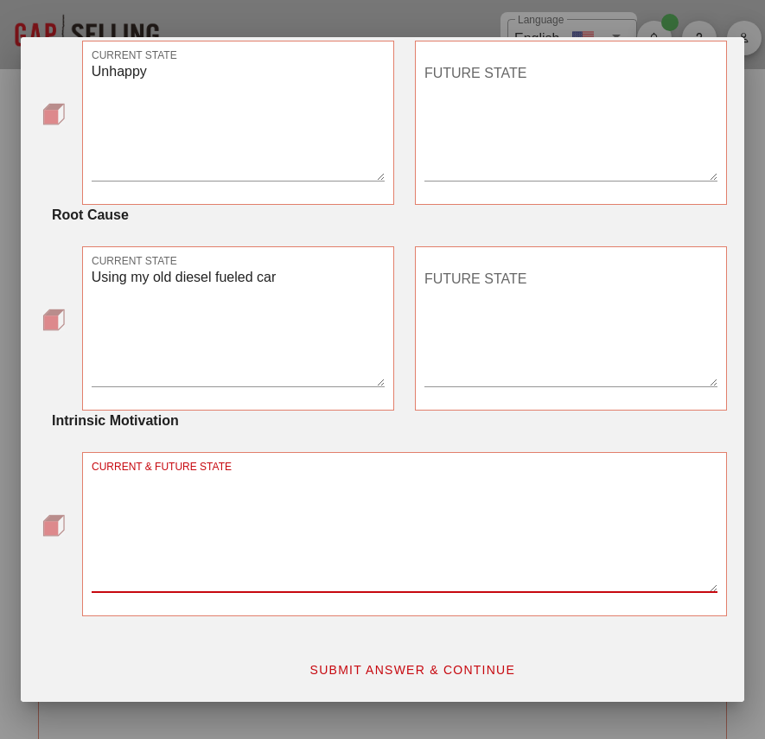
click at [226, 493] on textarea "CURRENT & FUTURE STATE" at bounding box center [405, 531] width 626 height 121
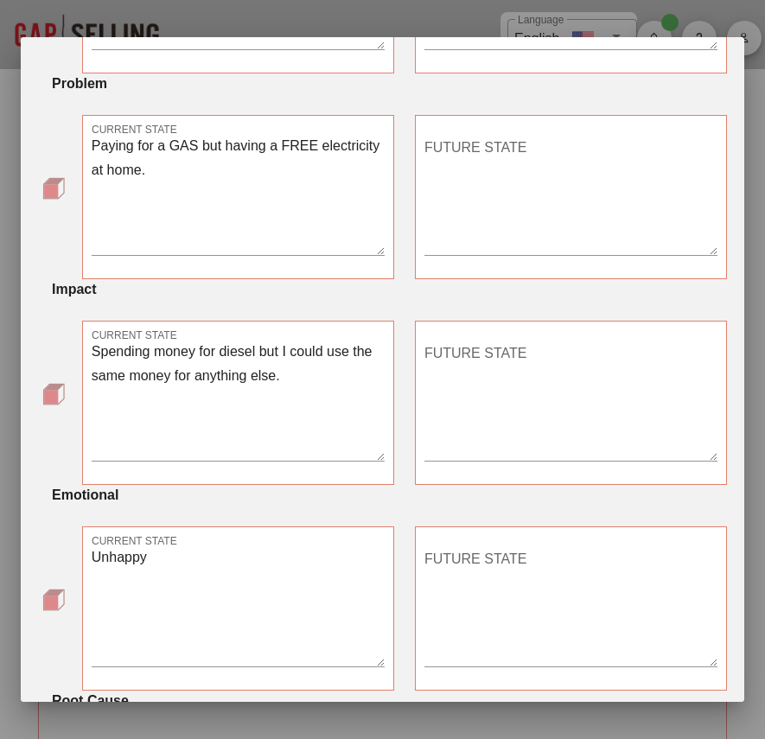
scroll to position [111, 0]
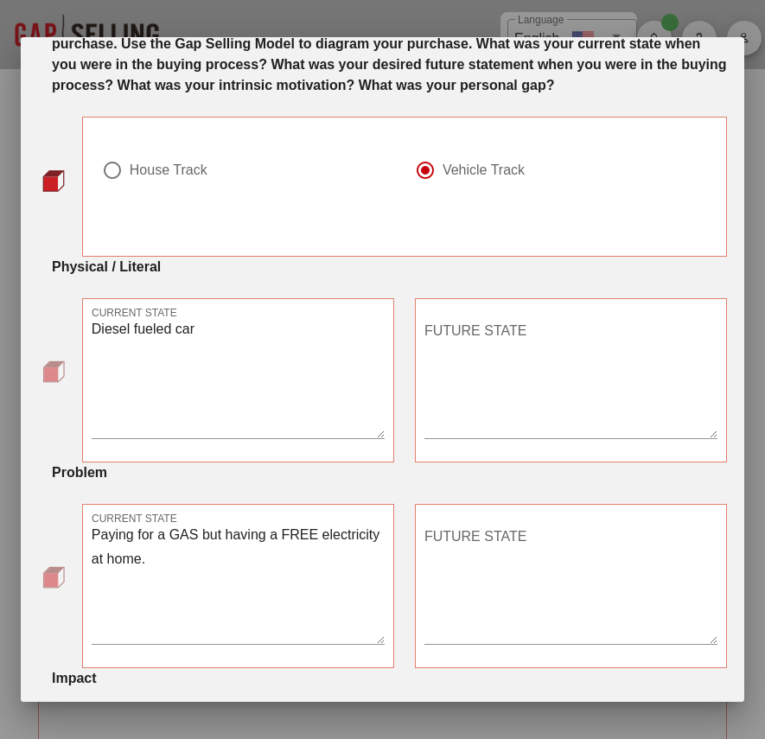
type textarea "Wanted to try new technology and save the money."
click at [532, 415] on textarea "FUTURE STATE" at bounding box center [571, 377] width 293 height 121
type textarea "Electric vehicle"
click at [99, 346] on textarea "Diesel fueled car" at bounding box center [238, 377] width 293 height 121
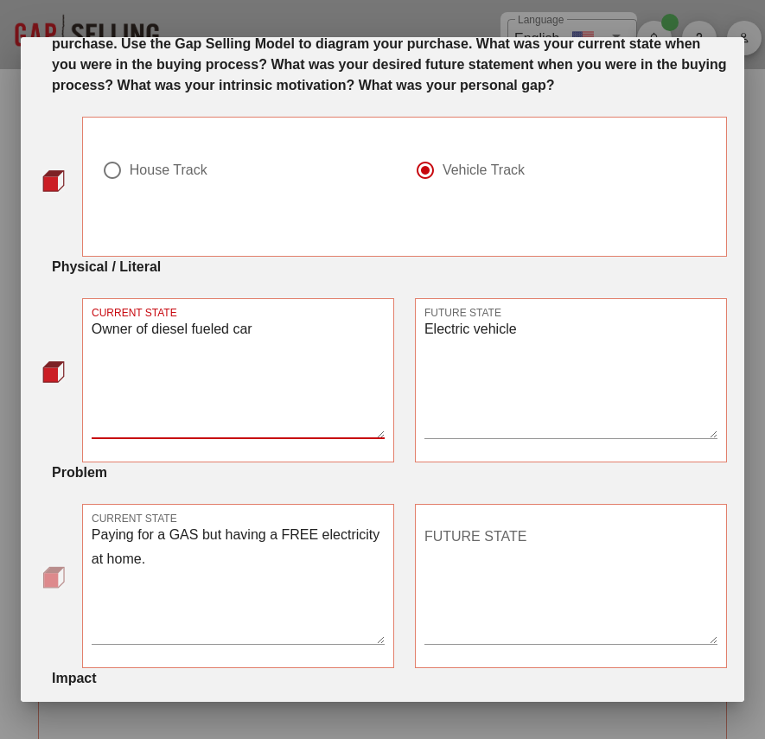
type textarea "Owner of diesel fueled car"
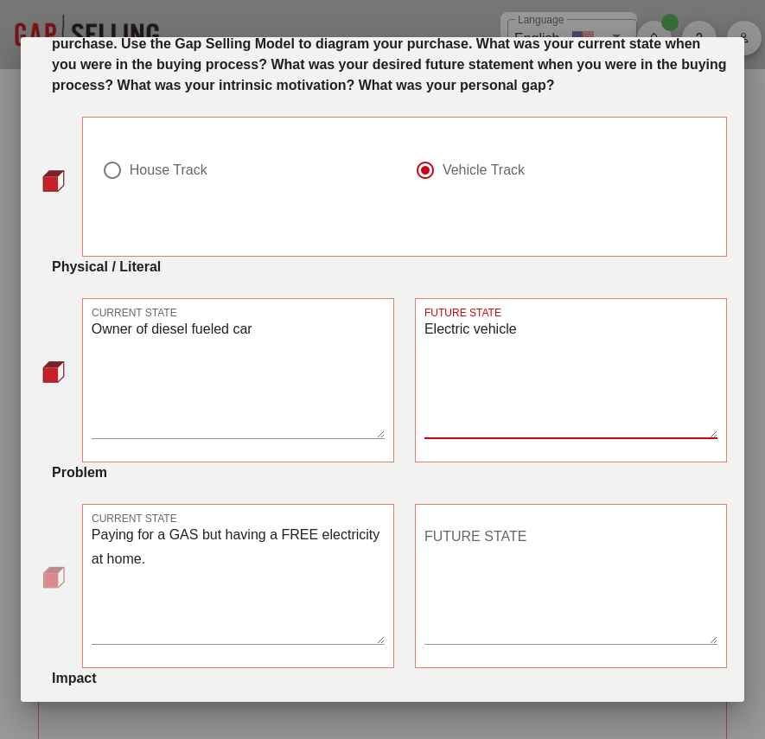
drag, startPoint x: 433, startPoint y: 351, endPoint x: 412, endPoint y: 351, distance: 20.8
click at [412, 351] on div "FUTURE STATE Electric vehicle" at bounding box center [571, 380] width 333 height 185
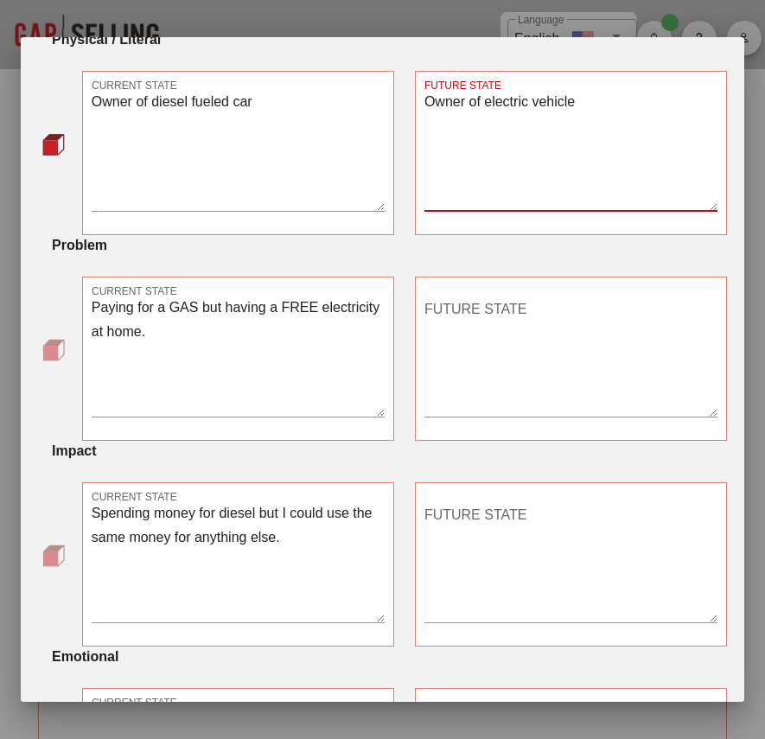
scroll to position [348, 0]
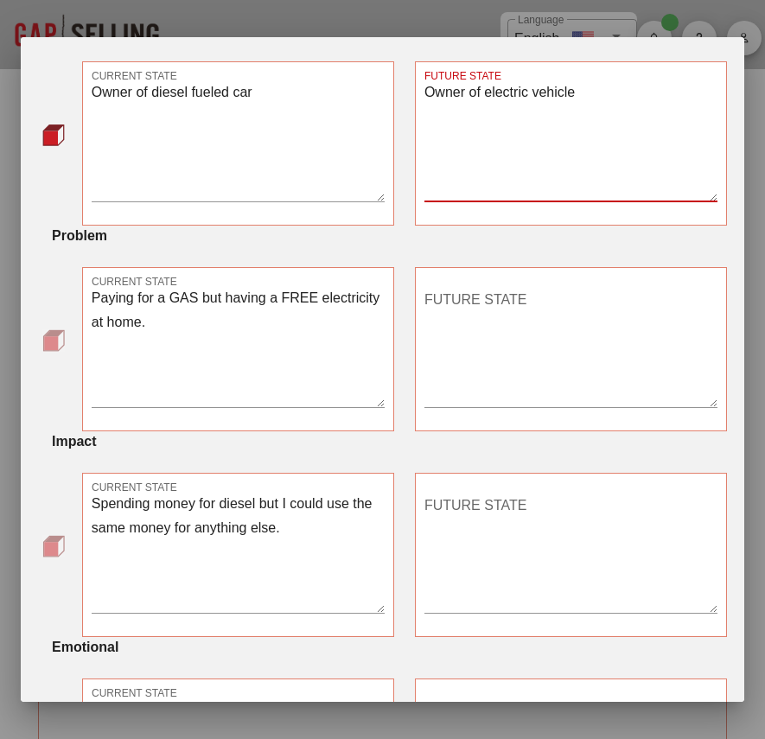
type textarea "Owner of electric vehicle"
click at [500, 335] on textarea "FUTURE STATE" at bounding box center [571, 346] width 293 height 121
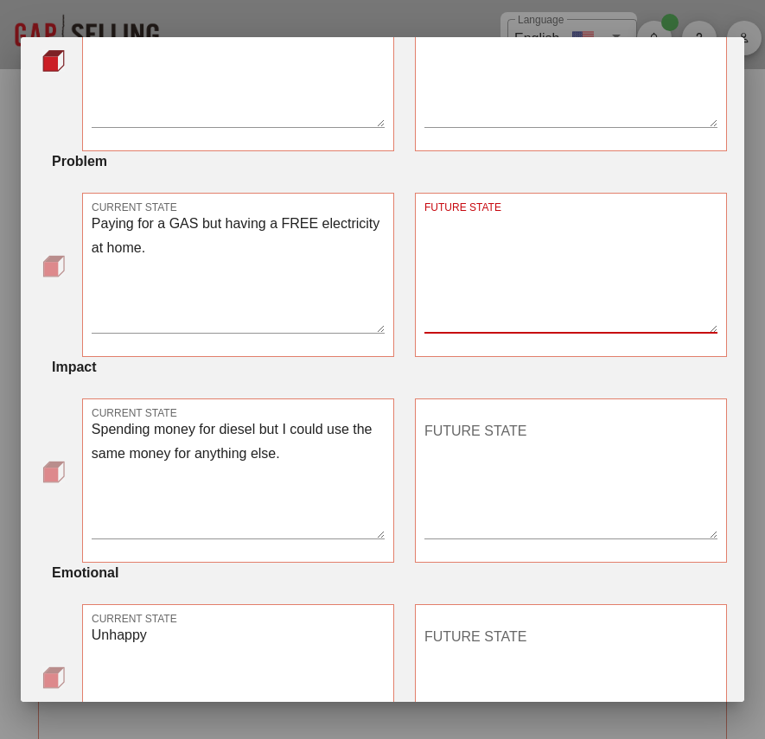
scroll to position [428, 0]
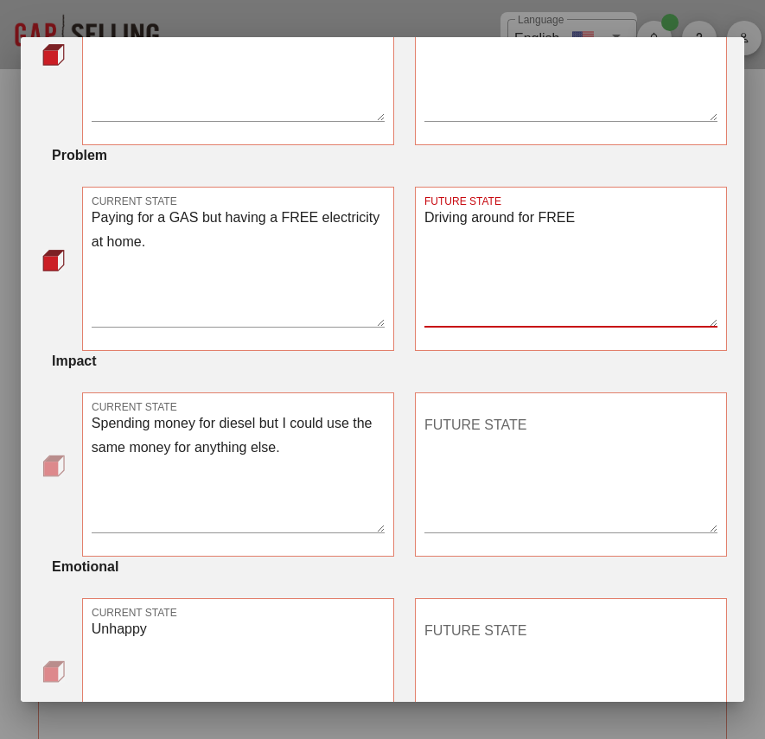
type textarea "Driving around for FREE"
click at [529, 474] on textarea "FUTURE STATE" at bounding box center [571, 472] width 293 height 121
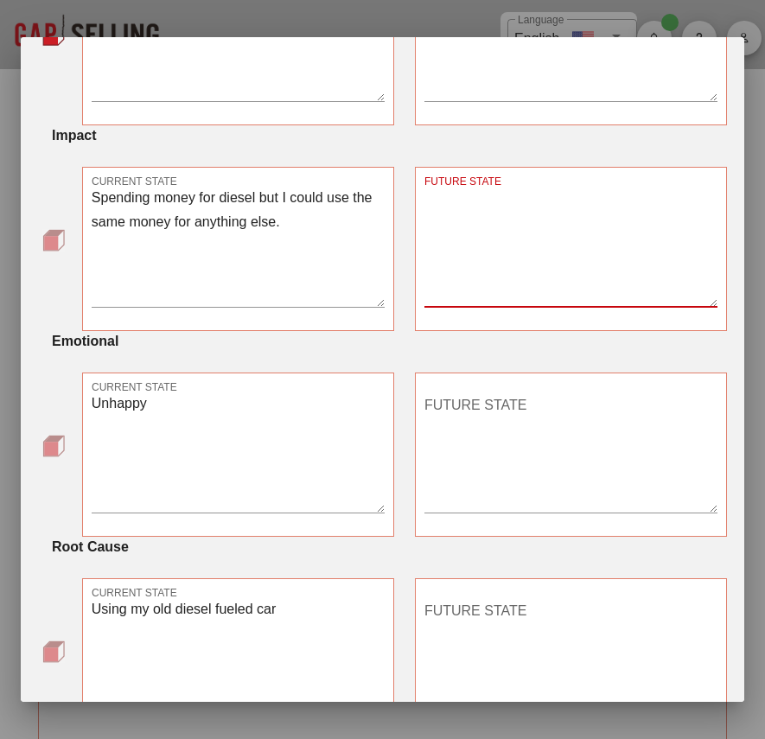
scroll to position [657, 0]
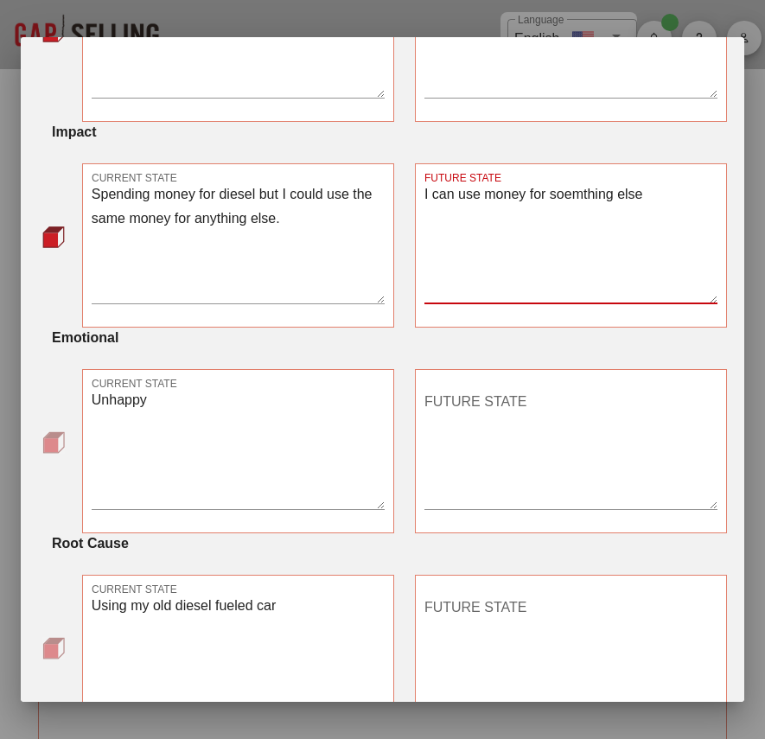
click at [574, 213] on textarea "I can use money for soemthing else" at bounding box center [571, 242] width 293 height 121
type textarea "I can use money for something else"
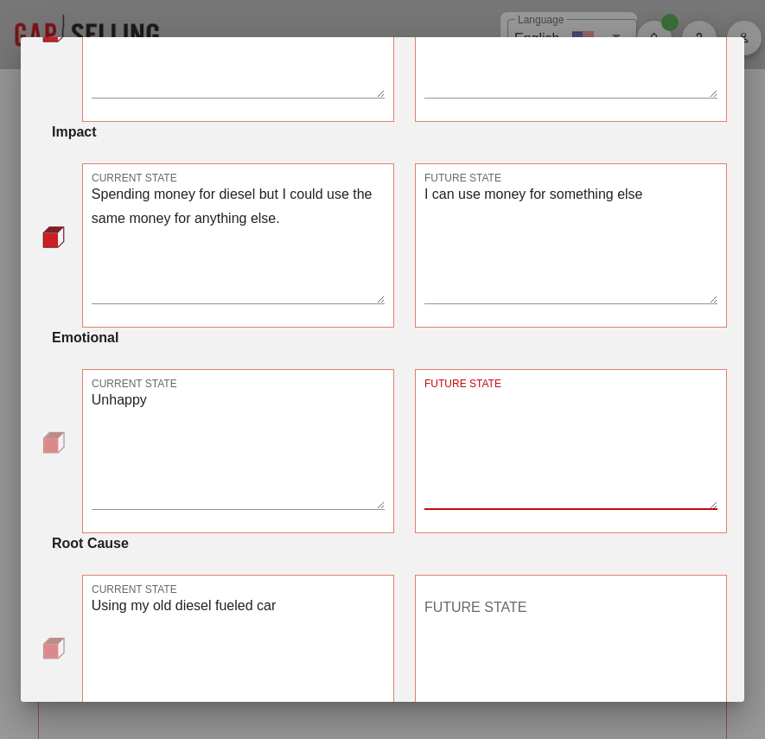
click at [528, 432] on textarea "FUTURE STATE" at bounding box center [571, 448] width 293 height 121
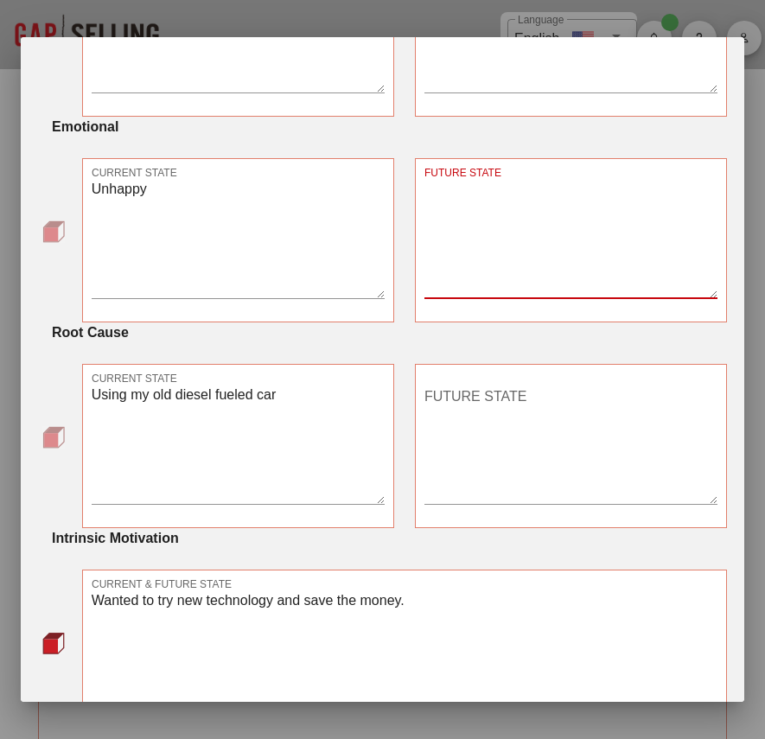
scroll to position [875, 0]
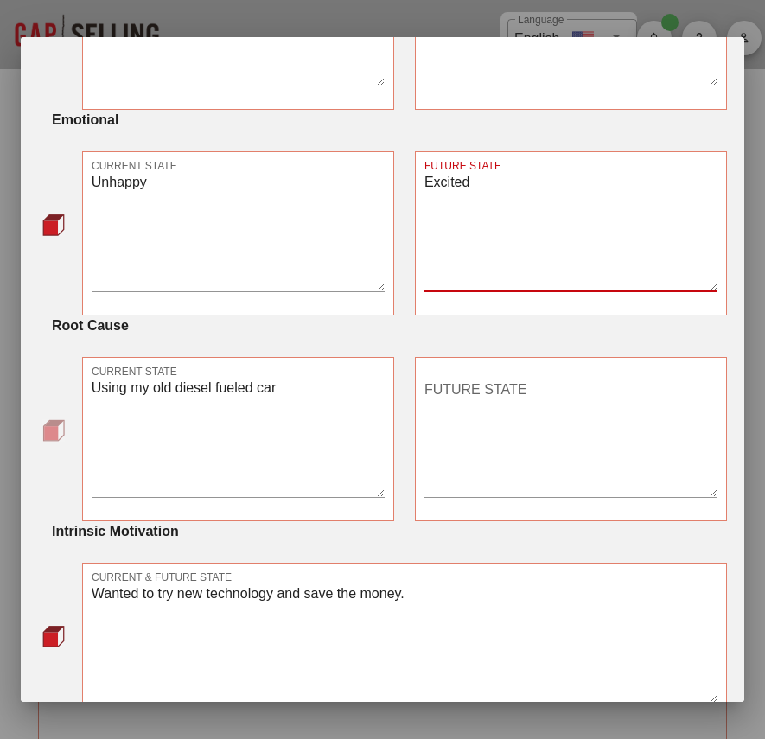
type textarea "Excited"
click at [515, 437] on textarea "FUTURE STATE" at bounding box center [571, 436] width 293 height 121
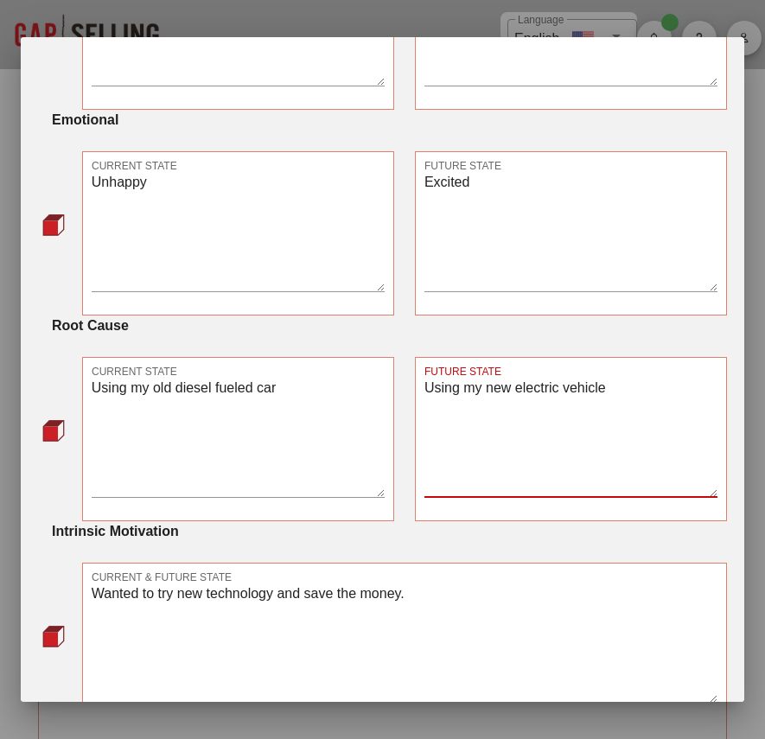
scroll to position [1006, 0]
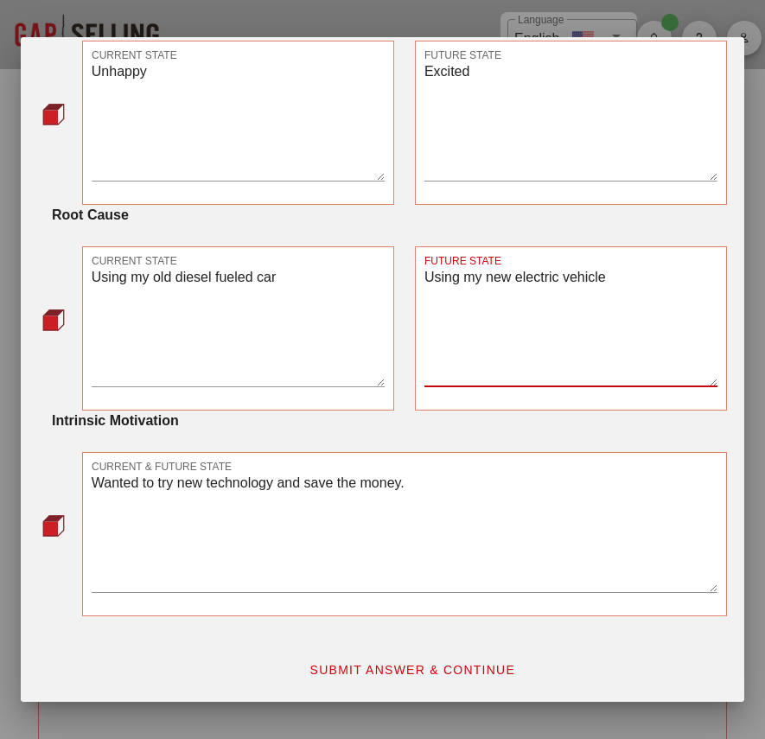
type textarea "Using my new electric vehicle"
click at [395, 657] on button "SUBMIT ANSWER & CONTINUE" at bounding box center [412, 669] width 234 height 31
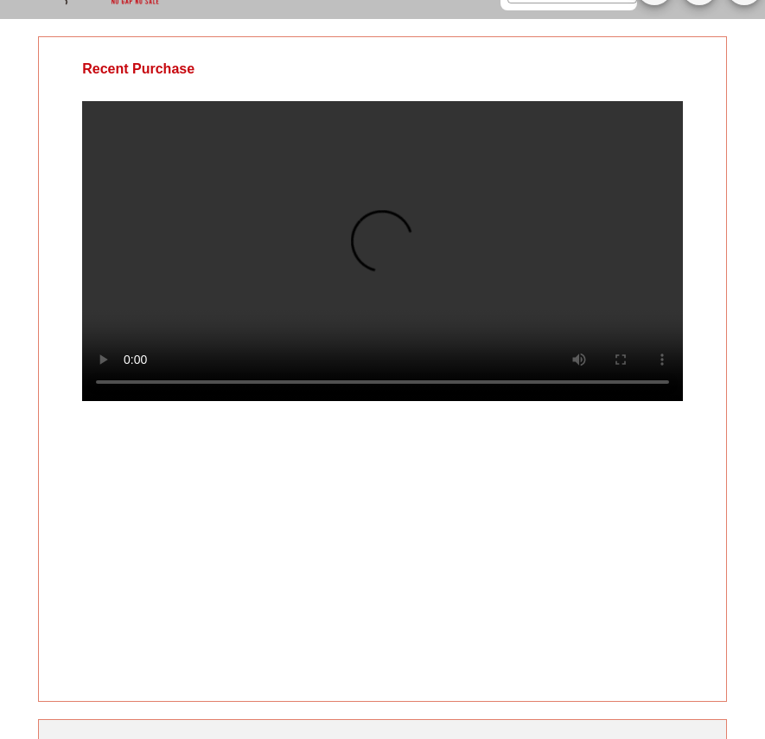
scroll to position [42, 0]
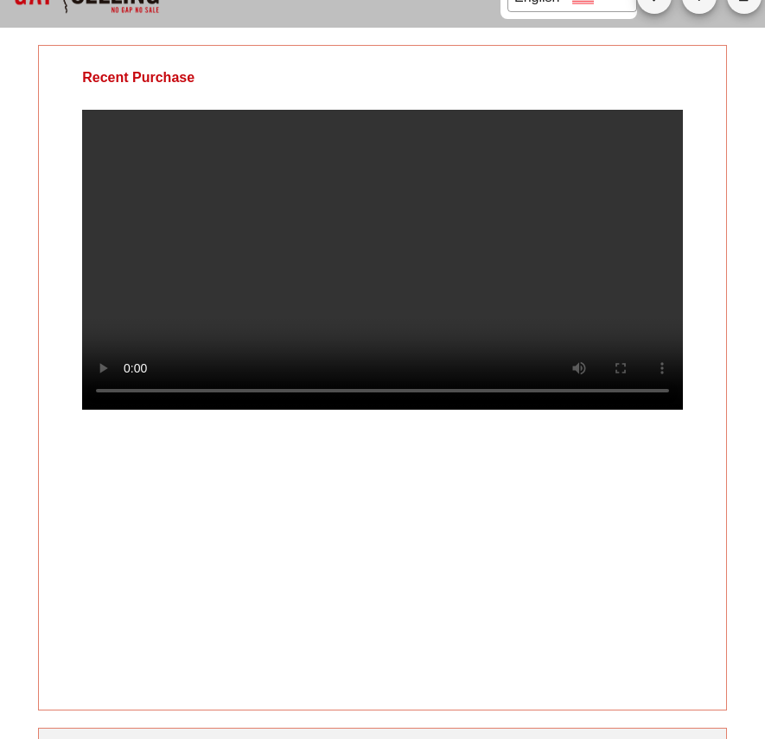
click at [599, 544] on div "Recent Purchase" at bounding box center [382, 378] width 689 height 666
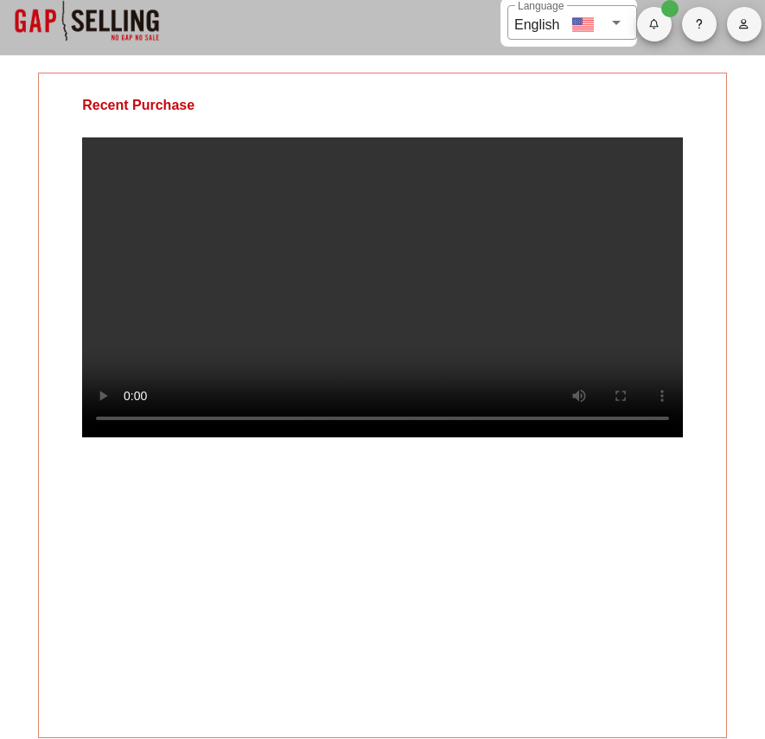
scroll to position [0, 0]
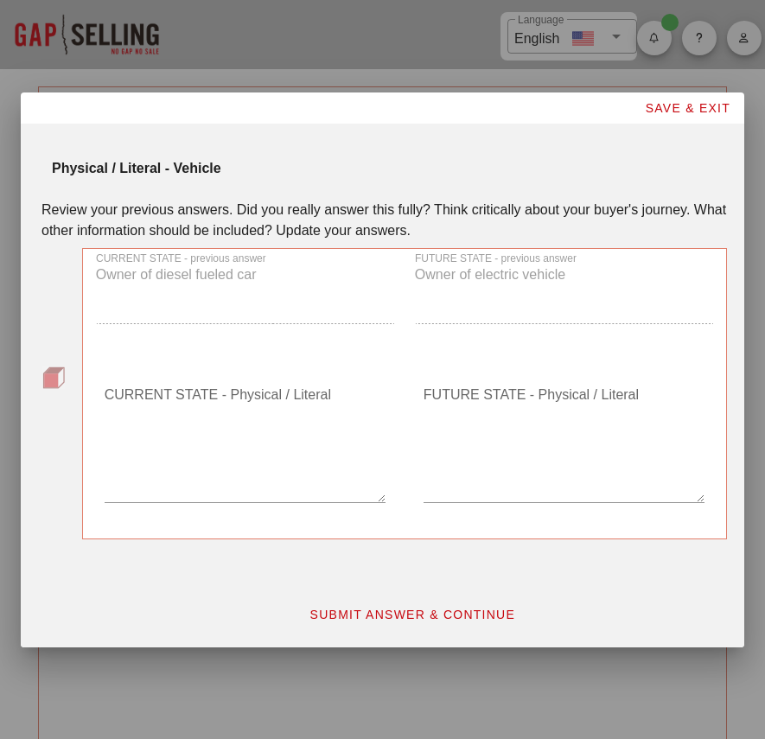
click at [329, 474] on textarea "CURRENT STATE - Physical / Literal" at bounding box center [245, 441] width 281 height 121
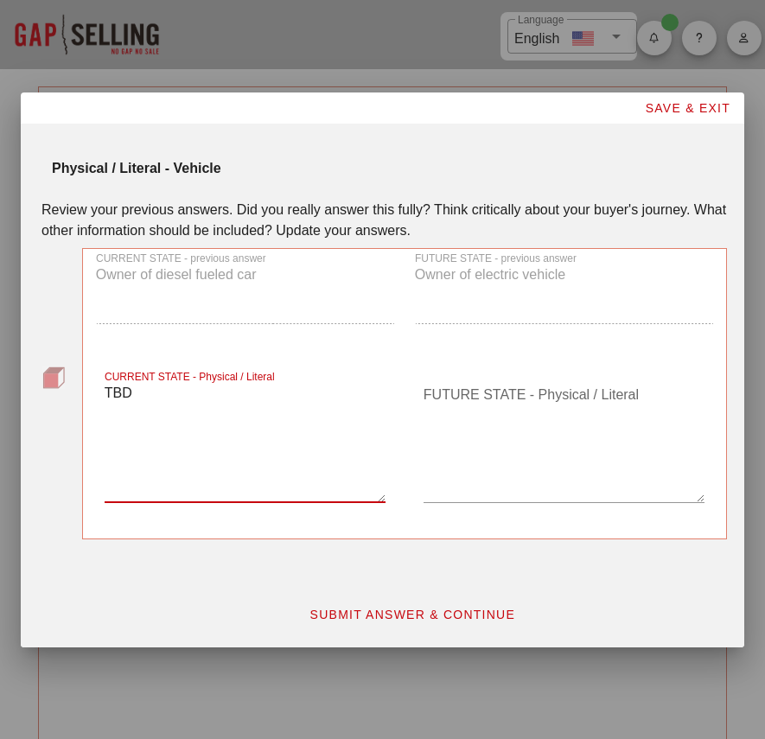
type textarea "TBD"
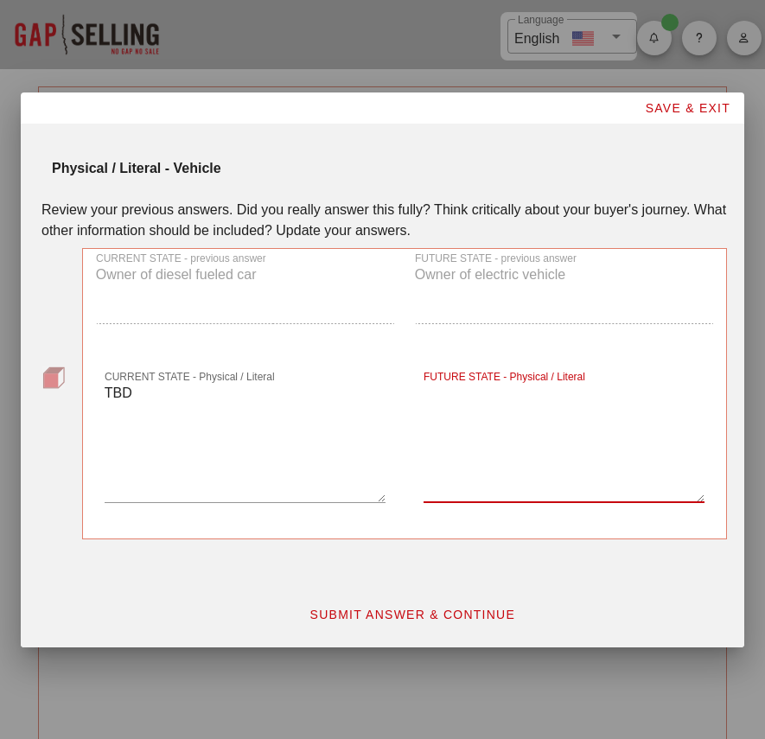
click at [505, 424] on textarea "FUTURE STATE - Physical / Literal" at bounding box center [564, 441] width 281 height 121
type textarea "TBD"
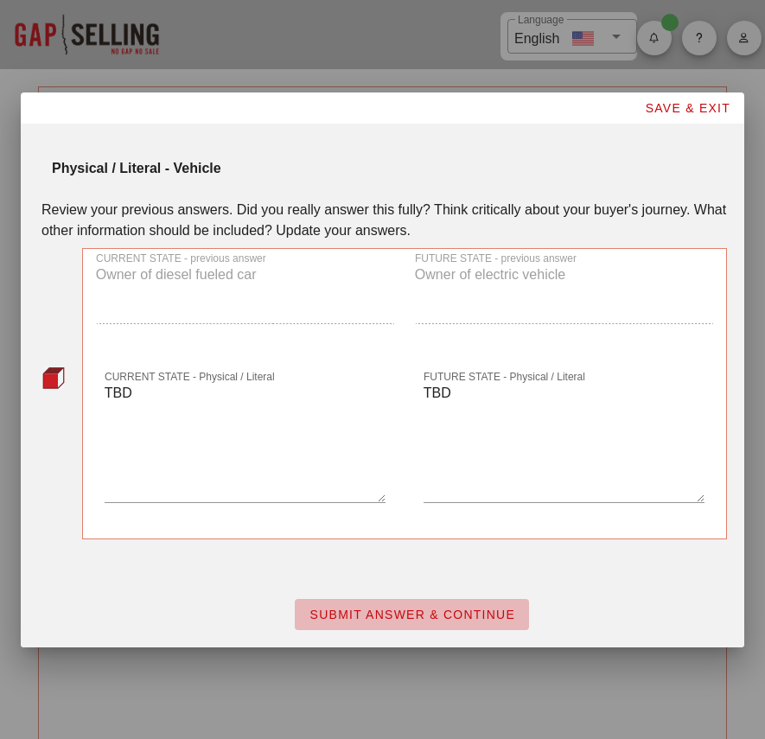
click at [442, 612] on span "SUBMIT ANSWER & CONTINUE" at bounding box center [412, 615] width 207 height 14
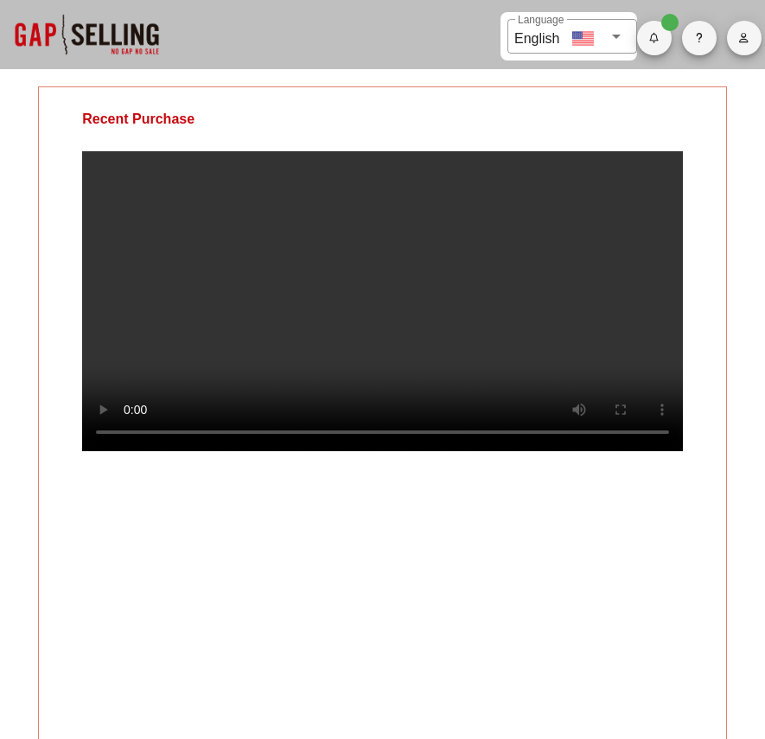
click at [389, 612] on div "Recent Purchase" at bounding box center [382, 419] width 689 height 666
